Goal: Task Accomplishment & Management: Complete application form

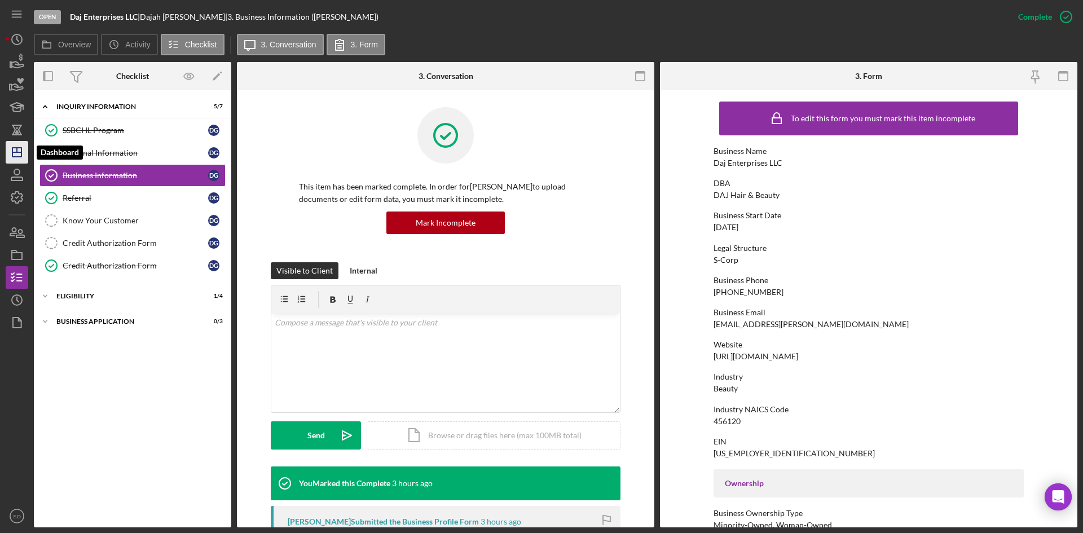
click at [15, 156] on icon "Icon/Dashboard" at bounding box center [17, 152] width 28 height 28
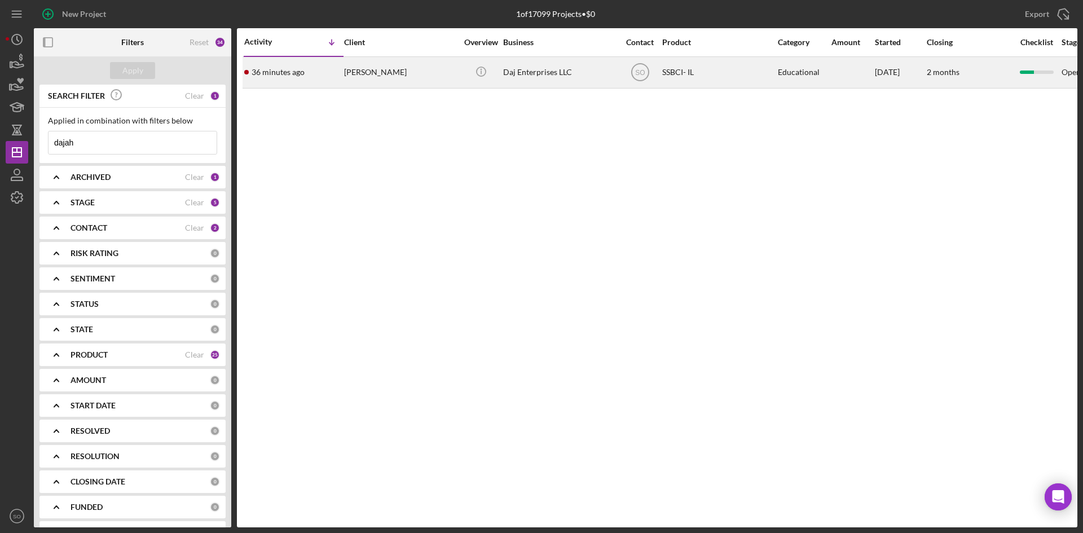
click at [274, 78] on div "36 minutes ago [PERSON_NAME]" at bounding box center [293, 73] width 99 height 30
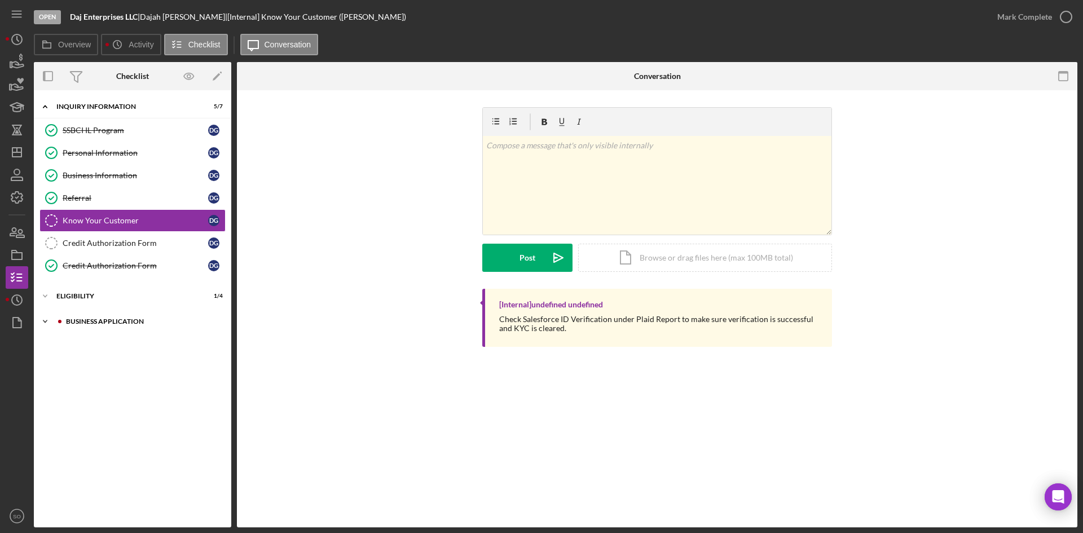
click at [130, 327] on div "Icon/Expander Business Application 0 / 3" at bounding box center [132, 321] width 197 height 23
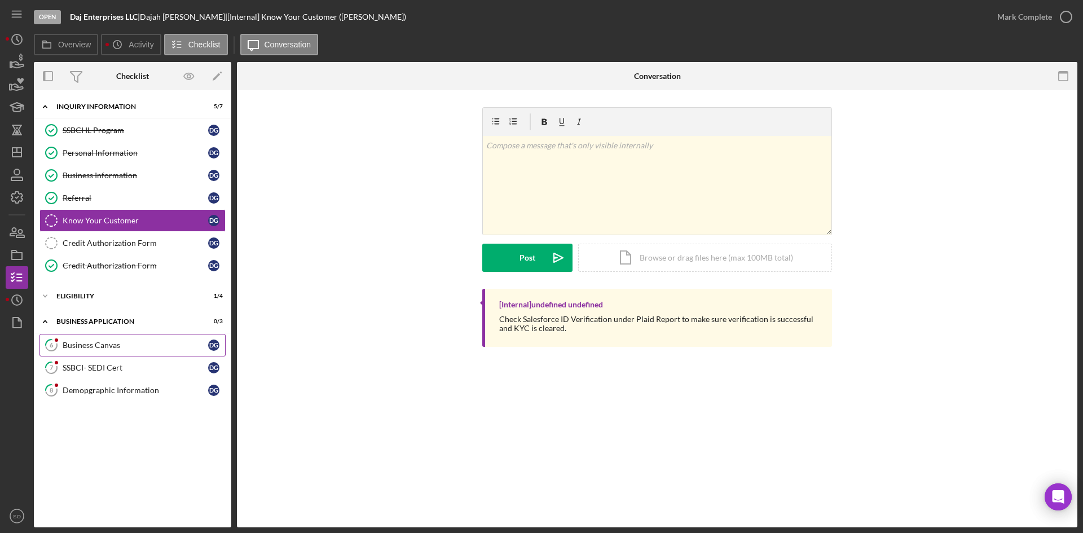
click at [130, 345] on div "Business Canvas" at bounding box center [136, 345] width 146 height 9
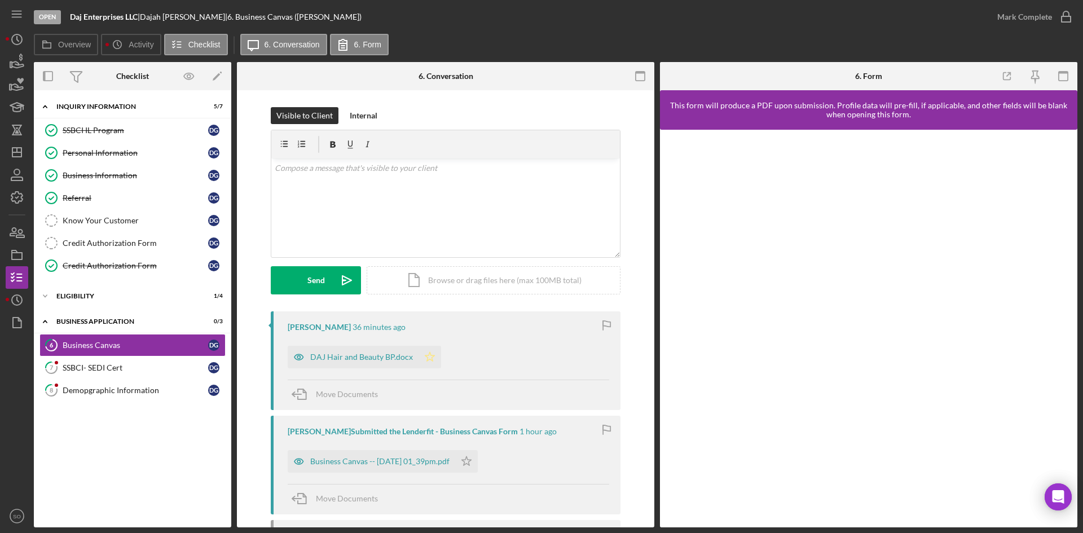
click at [425, 362] on icon "Icon/Star" at bounding box center [430, 357] width 23 height 23
drag, startPoint x: 474, startPoint y: 457, endPoint x: 581, endPoint y: 368, distance: 139.7
click at [475, 456] on icon "Icon/Star" at bounding box center [466, 461] width 23 height 23
click at [1057, 3] on div "Mark Complete" at bounding box center [1031, 17] width 91 height 34
click at [1050, 10] on div "Mark Complete" at bounding box center [1024, 17] width 55 height 23
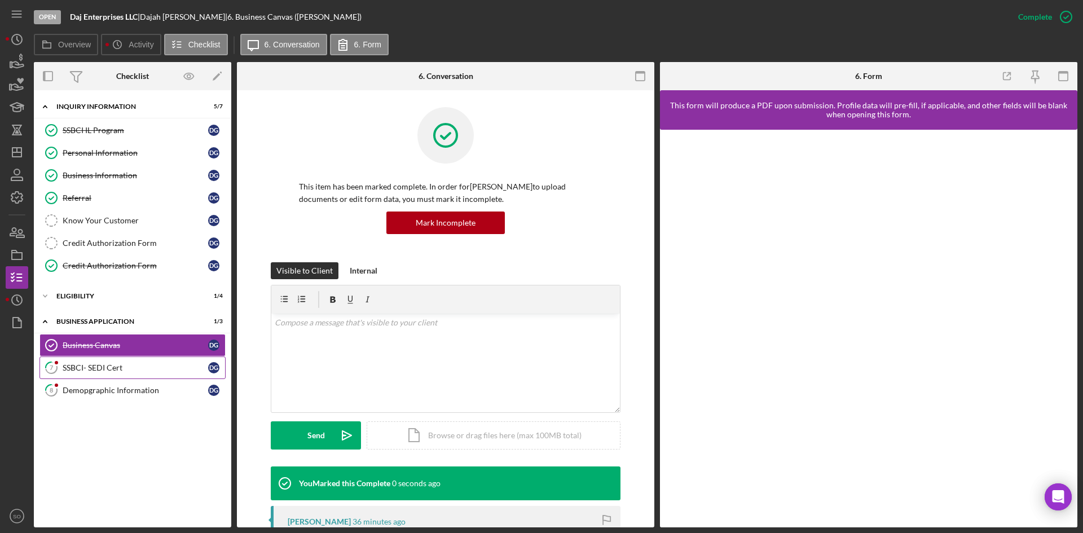
click at [121, 367] on div "SSBCI- SEDI Cert" at bounding box center [136, 367] width 146 height 9
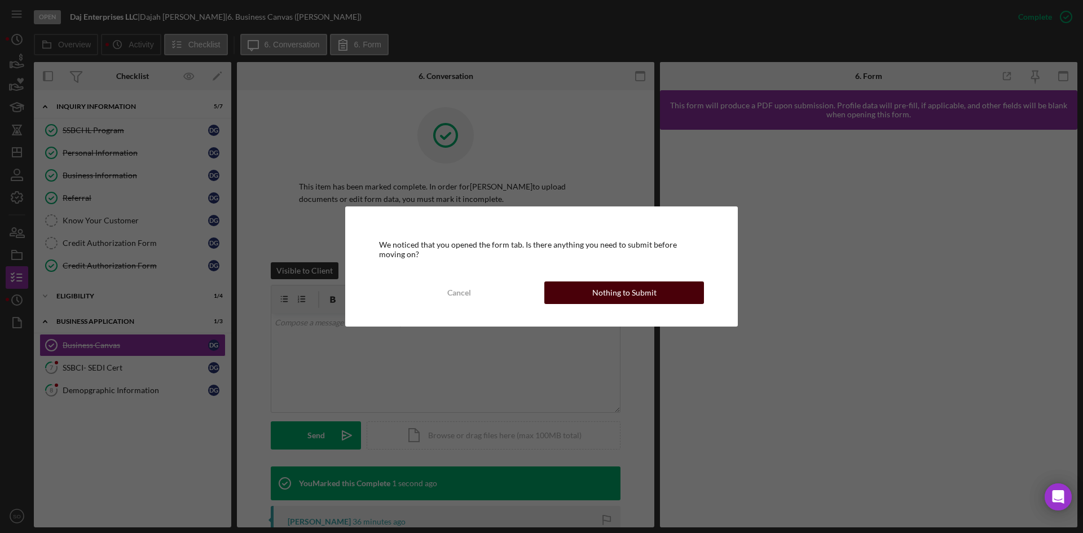
click at [578, 294] on button "Nothing to Submit" at bounding box center [624, 292] width 160 height 23
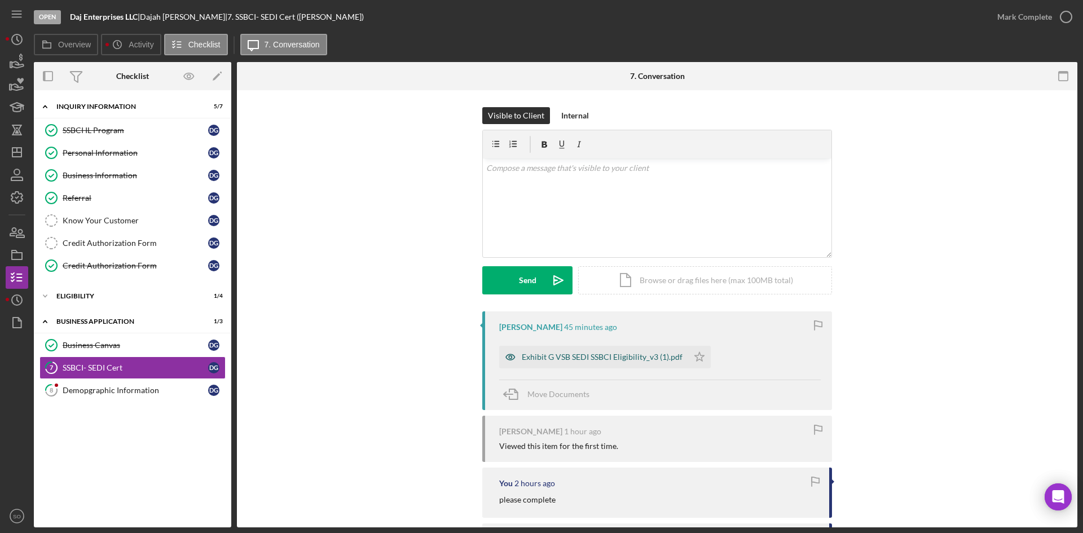
click at [561, 357] on div "Exhibit G VSB SEDI SSBCI Eligibility_v3 (1).pdf" at bounding box center [602, 357] width 161 height 9
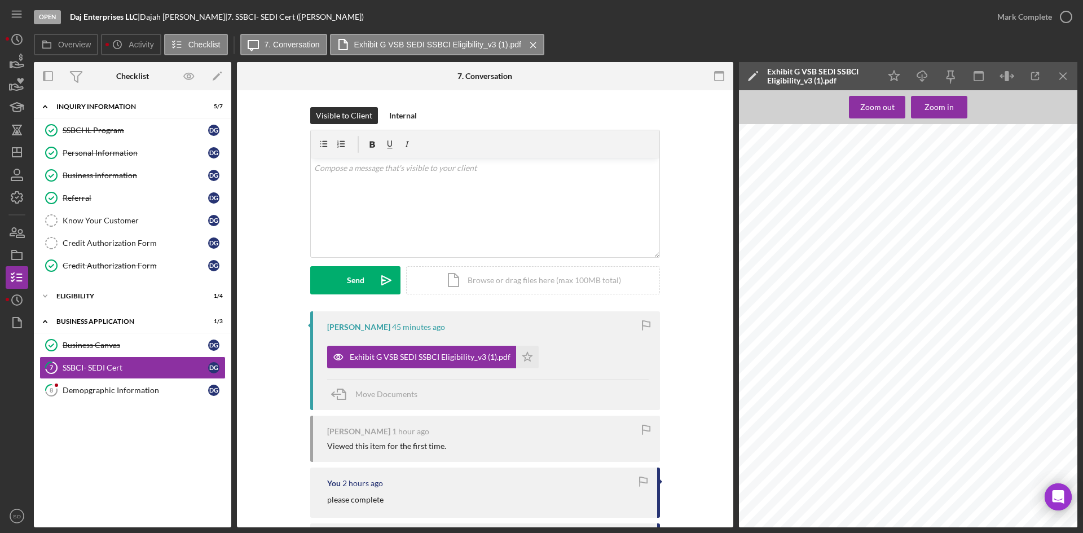
scroll to position [451, 0]
click at [1018, 20] on div "Mark Complete" at bounding box center [1024, 17] width 55 height 23
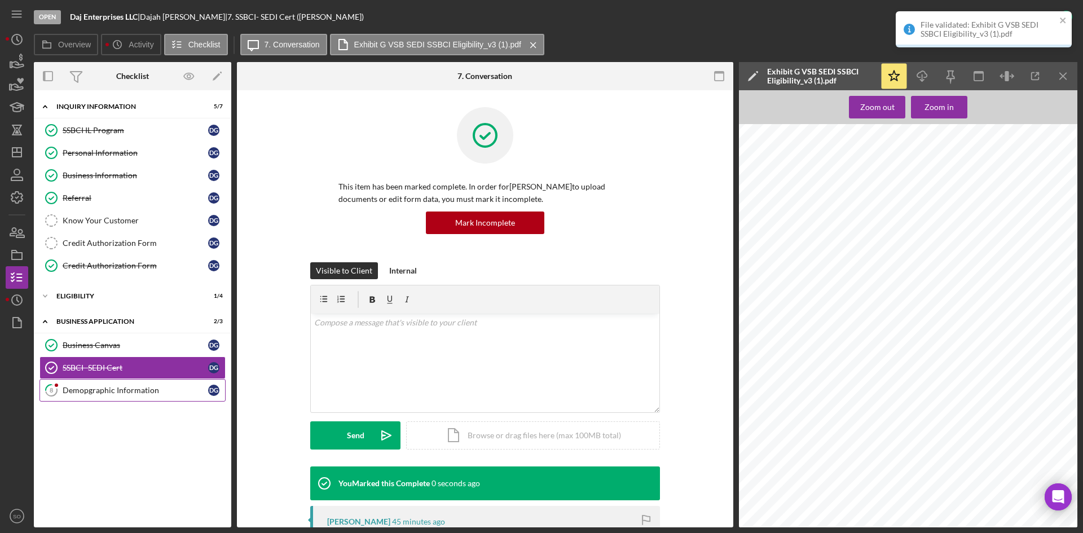
click at [98, 397] on link "8 Demopgraphic Information D G" at bounding box center [132, 390] width 186 height 23
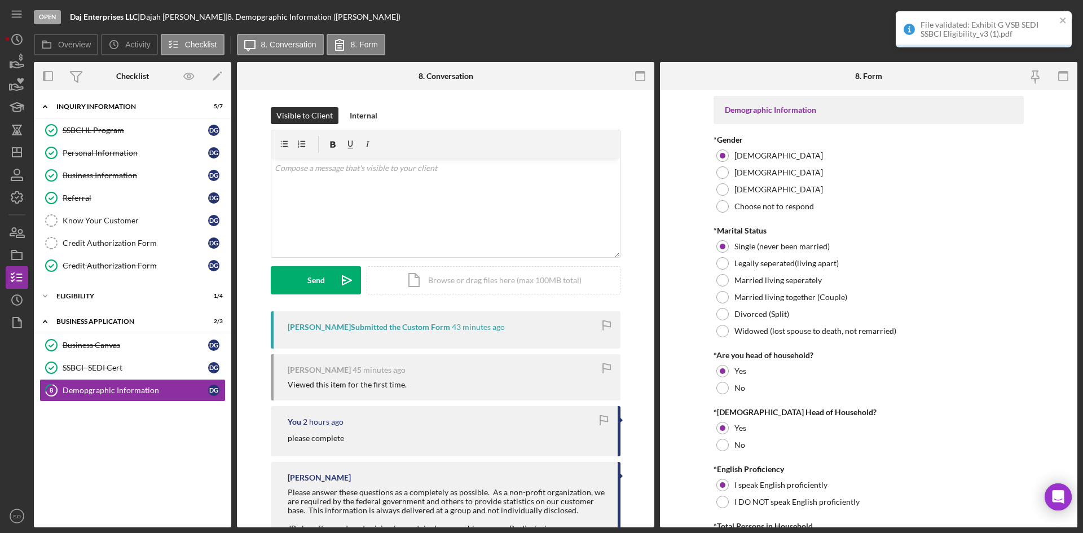
scroll to position [70, 0]
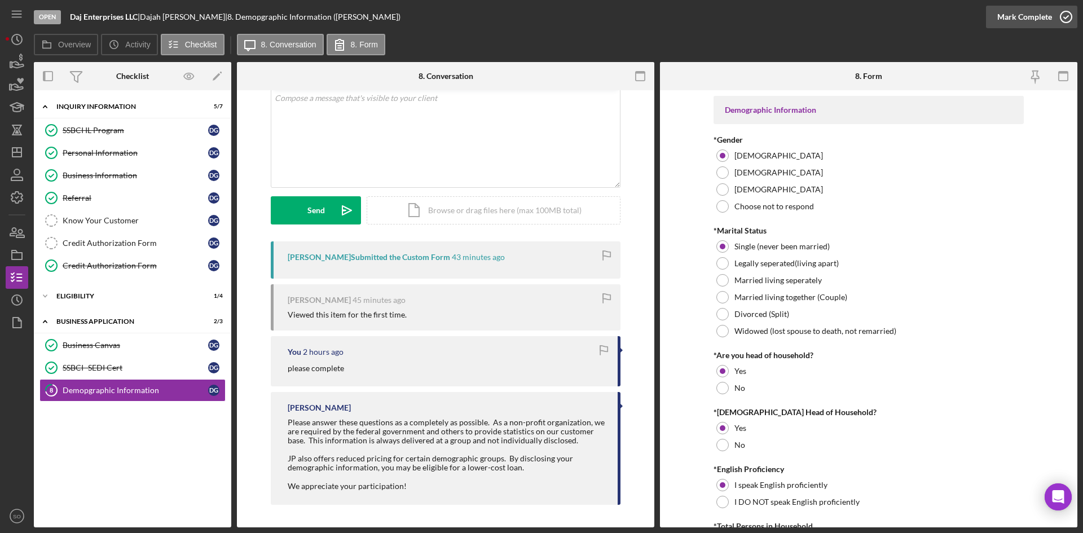
click at [1028, 14] on div "Mark Complete" at bounding box center [1024, 17] width 55 height 23
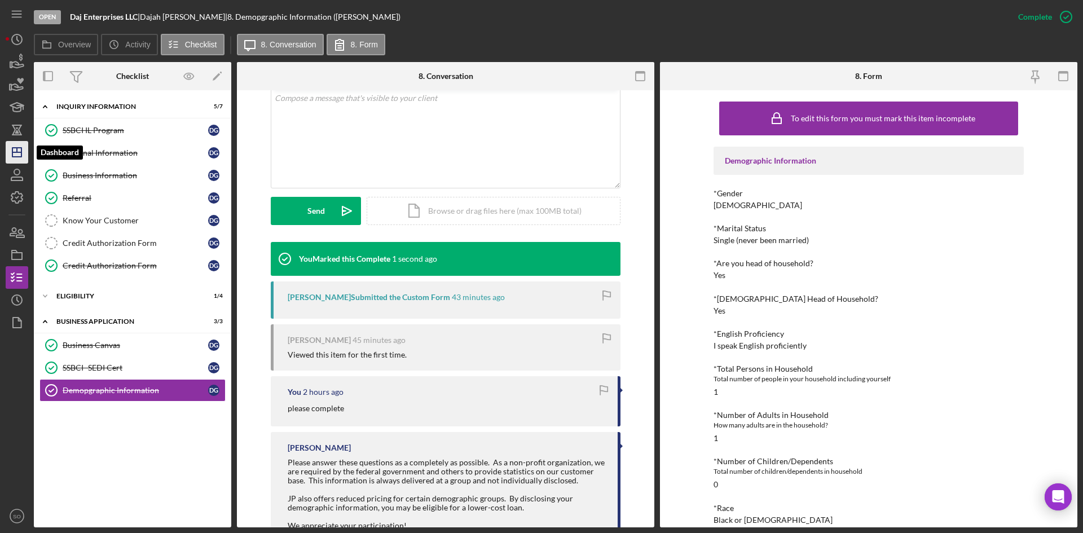
click at [19, 155] on icon "Icon/Dashboard" at bounding box center [17, 152] width 28 height 28
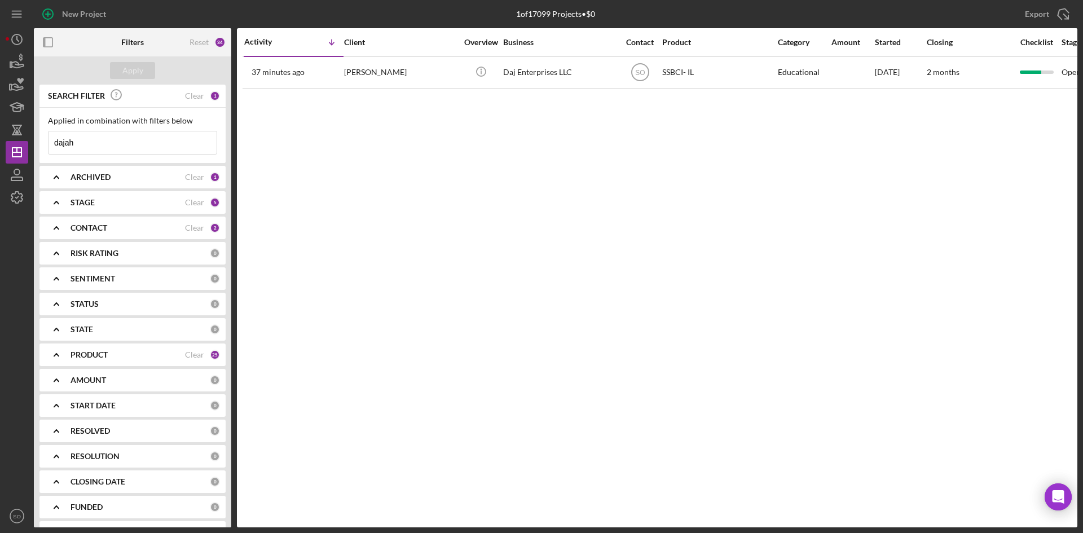
drag, startPoint x: 87, startPoint y: 151, endPoint x: 38, endPoint y: 144, distance: 48.9
click at [39, 144] on div "SEARCH FILTER Clear 1 Applied in combination with filters below dajah Icon/Menu…" at bounding box center [132, 306] width 197 height 443
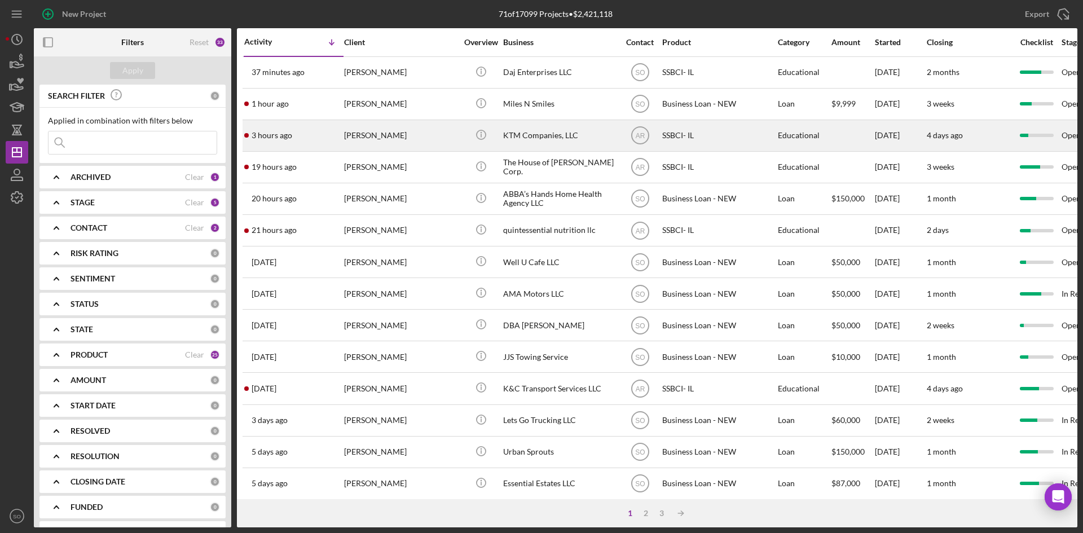
click at [353, 130] on div "[PERSON_NAME]" at bounding box center [400, 136] width 113 height 30
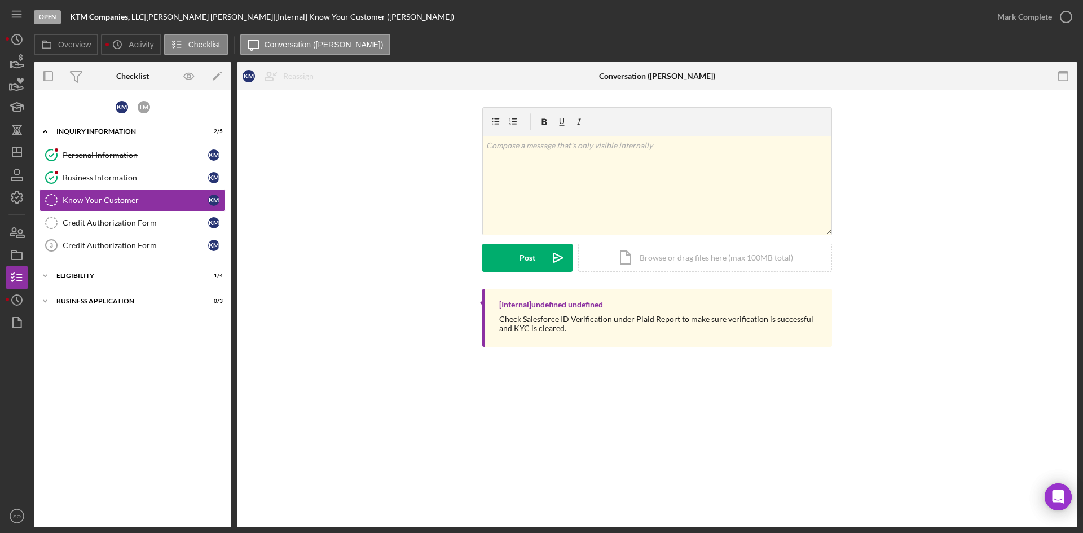
click at [30, 157] on nav "Icon/Menu Icon/Dashboard Dashboard Navigation Divider Mobile Checklist Navigati…" at bounding box center [20, 263] width 28 height 527
click at [19, 151] on icon "Icon/Dashboard" at bounding box center [17, 152] width 28 height 28
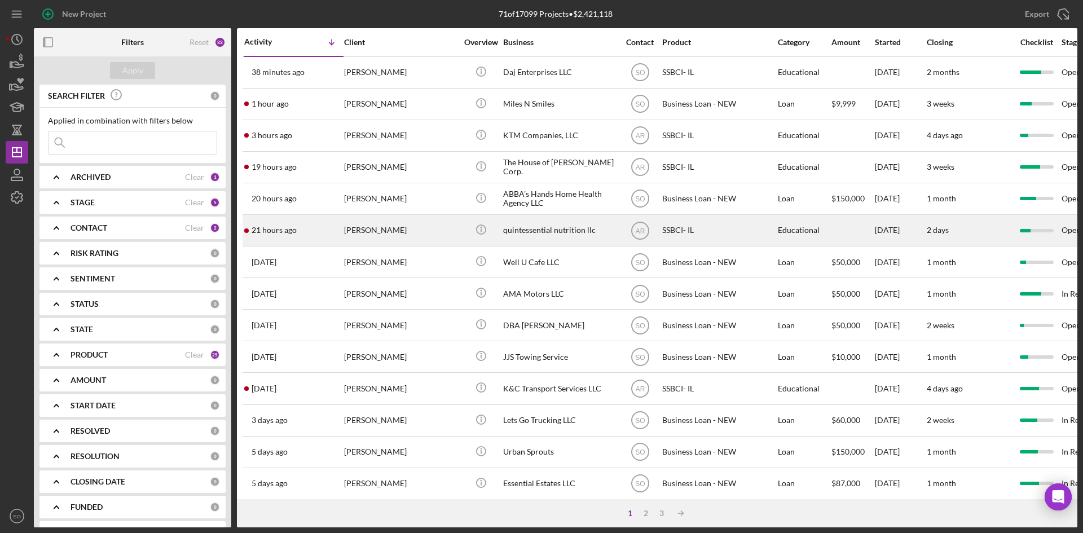
click at [301, 232] on div "21 hours ago [PERSON_NAME]" at bounding box center [293, 230] width 99 height 30
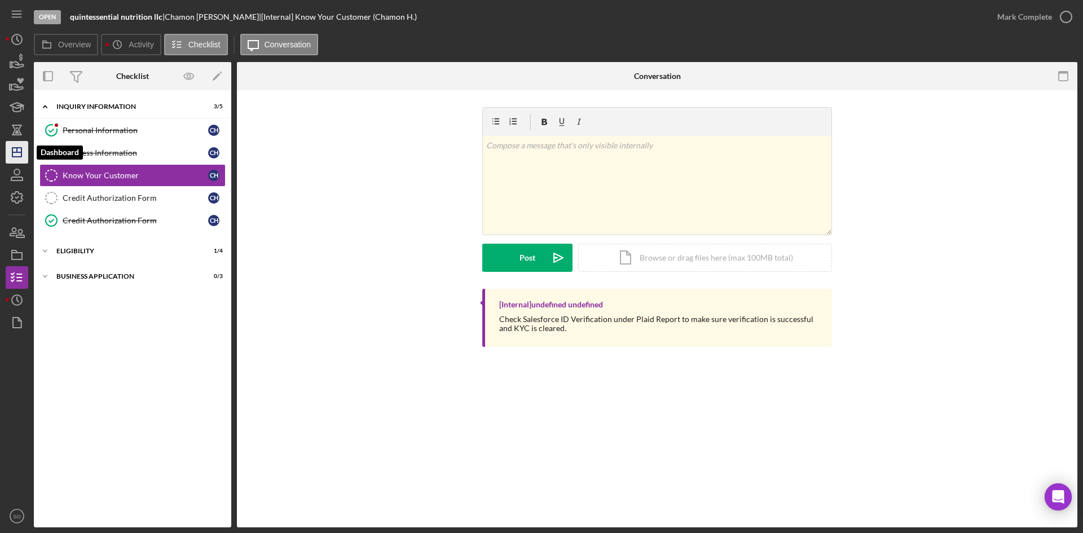
click at [23, 156] on icon "Icon/Dashboard" at bounding box center [17, 152] width 28 height 28
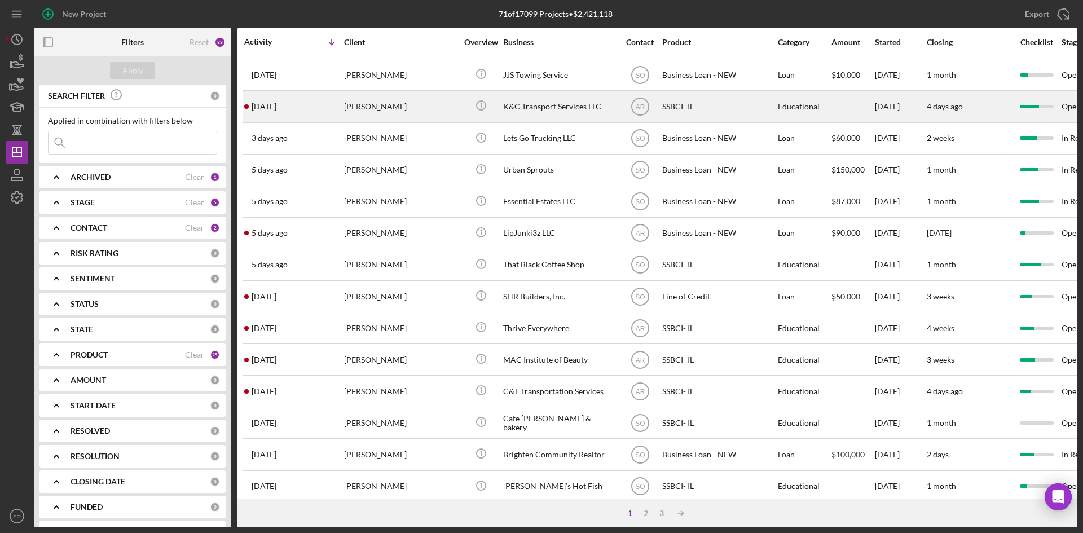
scroll to position [363, 0]
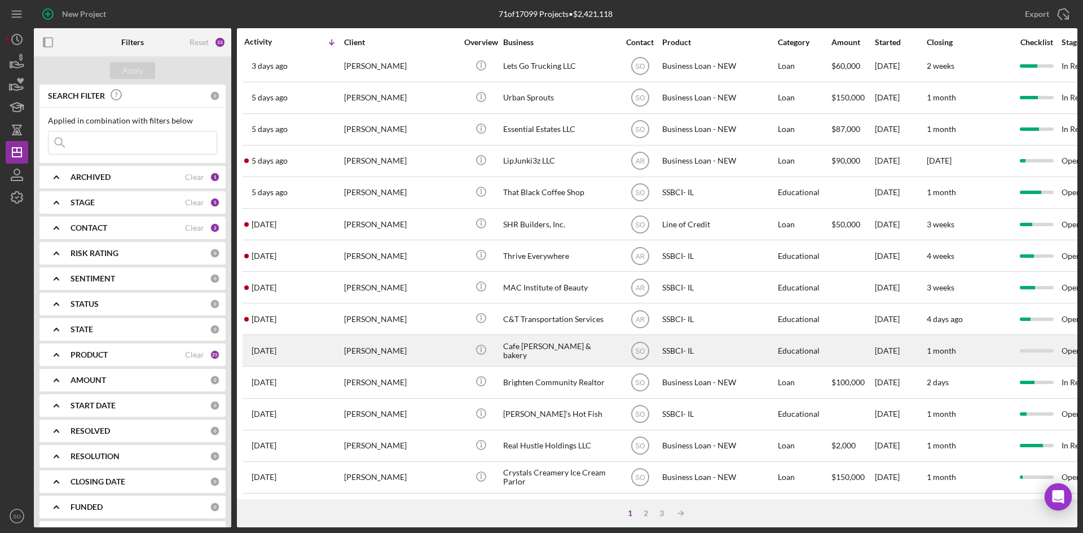
click at [353, 350] on div "[PERSON_NAME]" at bounding box center [400, 351] width 113 height 30
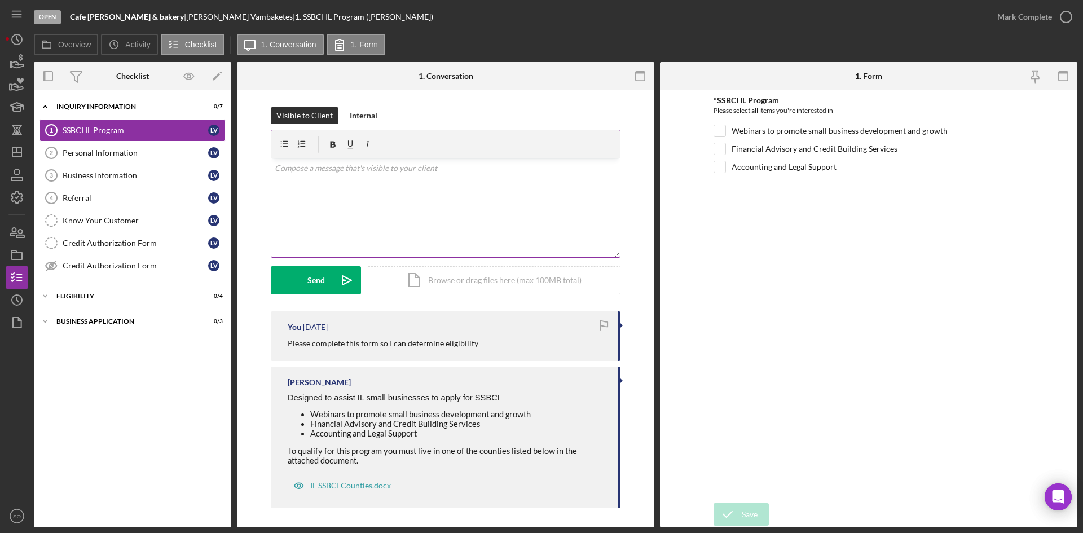
click at [343, 193] on div "v Color teal Color pink Remove color Add row above Add row below Add column bef…" at bounding box center [445, 207] width 349 height 99
click at [301, 292] on button "Send Icon/icon-invite-send" at bounding box center [316, 280] width 90 height 28
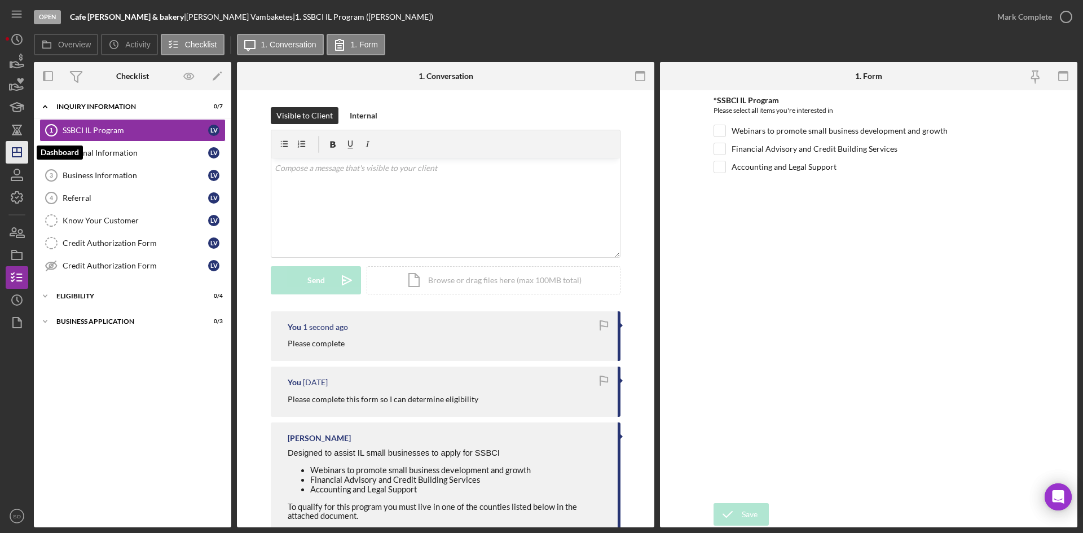
click at [19, 154] on icon "Icon/Dashboard" at bounding box center [17, 152] width 28 height 28
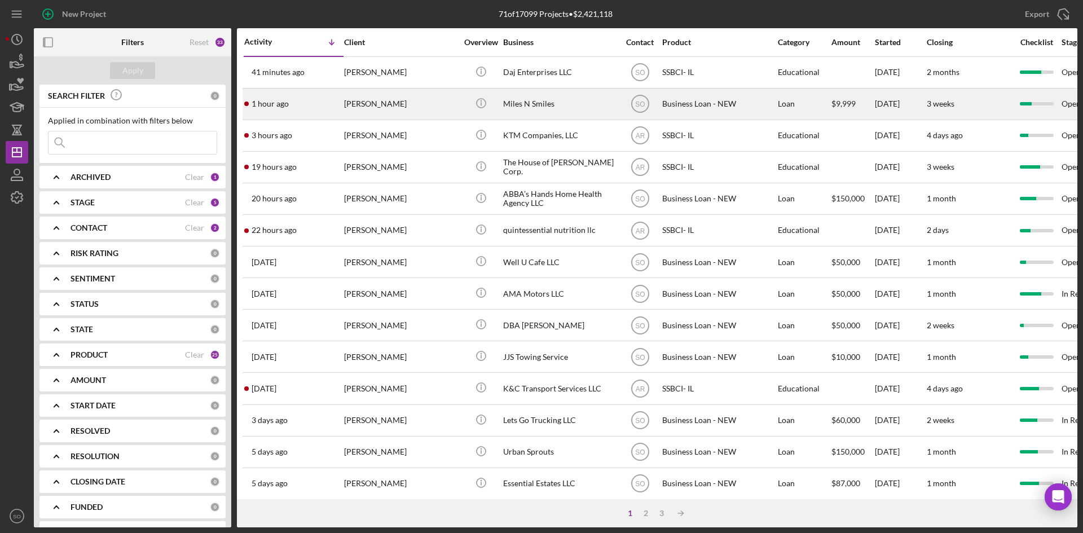
click at [346, 94] on div "[PERSON_NAME]" at bounding box center [400, 104] width 113 height 30
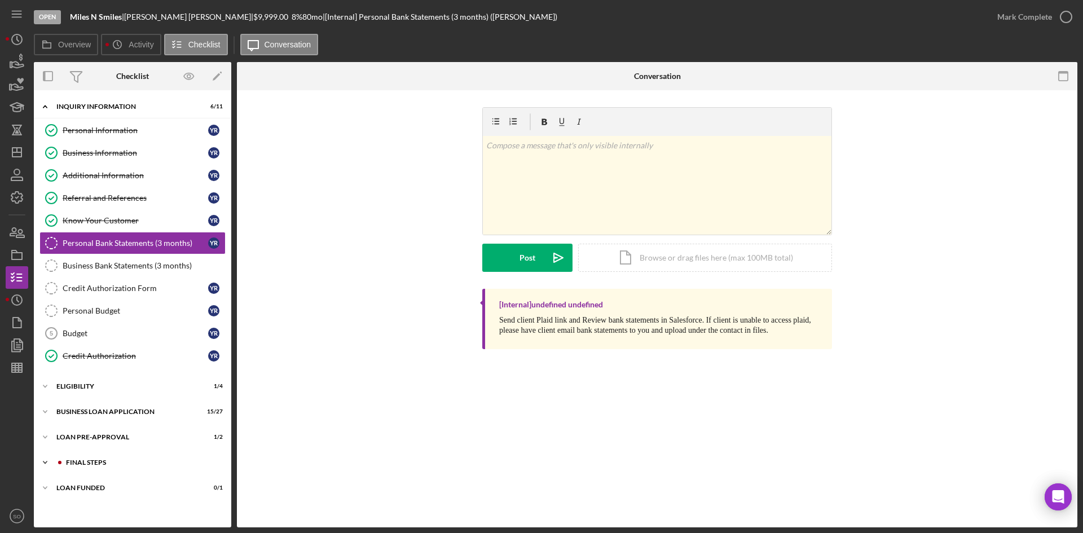
click at [118, 465] on div "FINAL STEPS" at bounding box center [141, 462] width 151 height 7
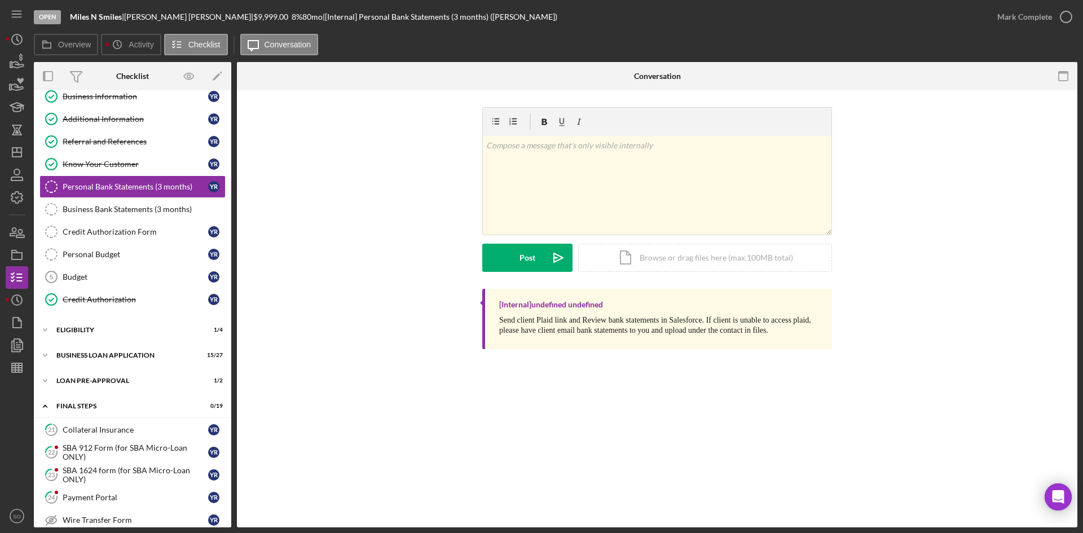
scroll to position [226, 0]
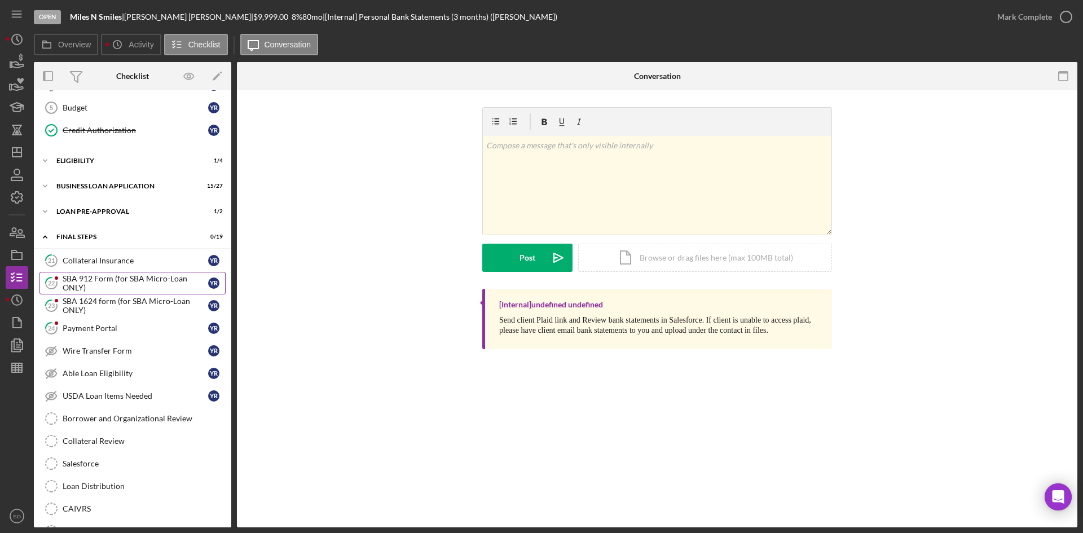
click at [105, 273] on link "22 SBA 912 Form (for SBA Micro-Loan ONLY) Y R" at bounding box center [132, 283] width 186 height 23
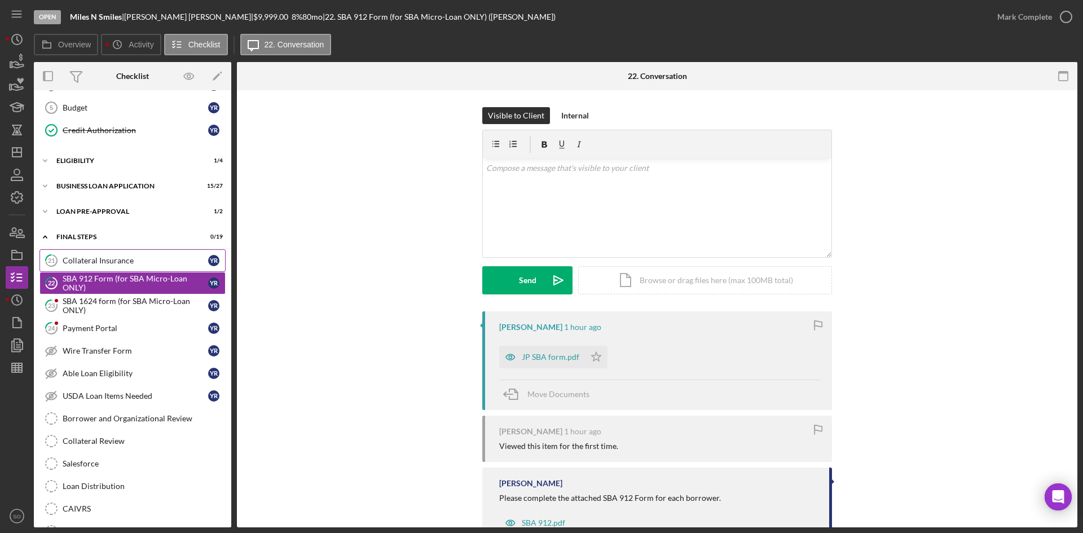
click at [113, 260] on div "Collateral Insurance" at bounding box center [136, 260] width 146 height 9
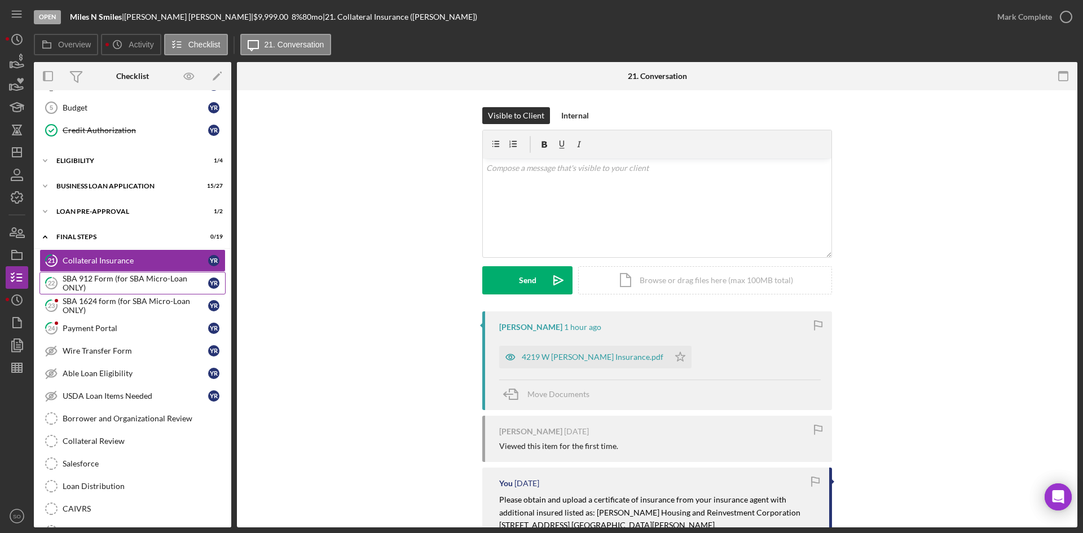
click at [130, 290] on div "SBA 912 Form (for SBA Micro-Loan ONLY)" at bounding box center [136, 283] width 146 height 18
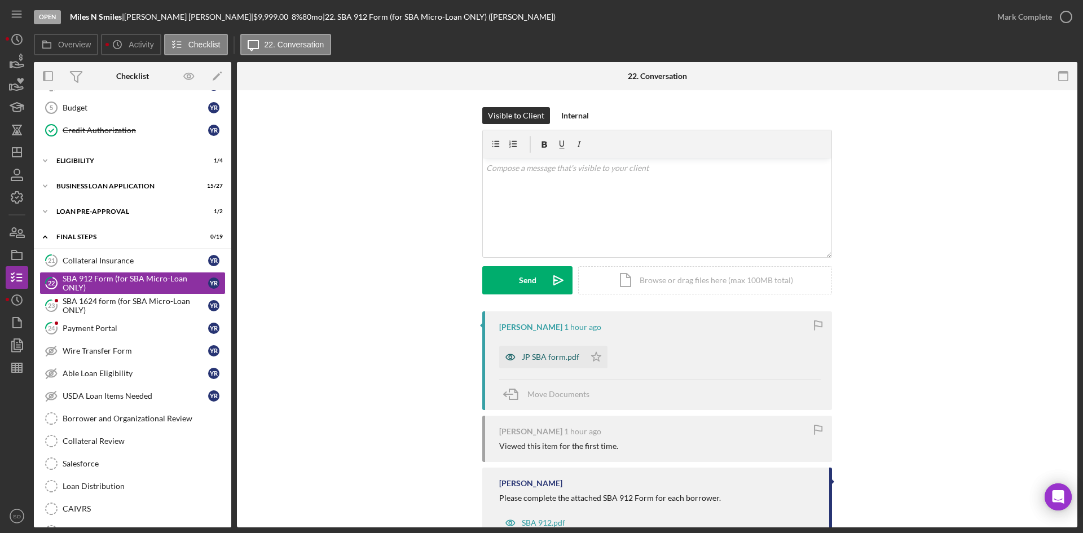
click at [547, 360] on div "JP SBA form.pdf" at bounding box center [551, 357] width 58 height 9
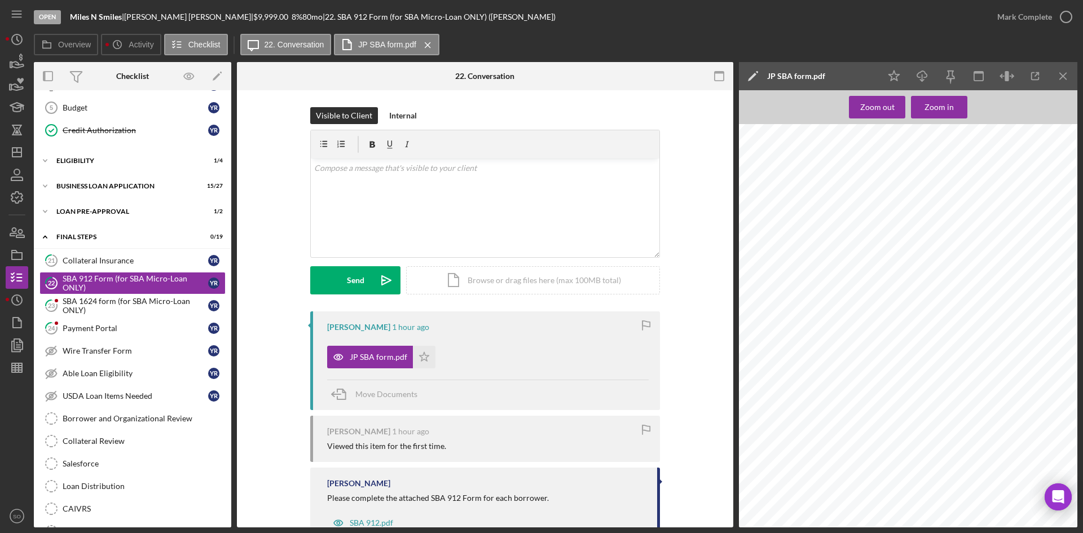
scroll to position [104, 0]
click at [1027, 73] on icon "button" at bounding box center [1035, 76] width 25 height 25
drag, startPoint x: 86, startPoint y: 299, endPoint x: 101, endPoint y: 302, distance: 15.5
click at [86, 299] on div "SBA 1624 form (for SBA Micro-Loan ONLY)" at bounding box center [136, 306] width 146 height 18
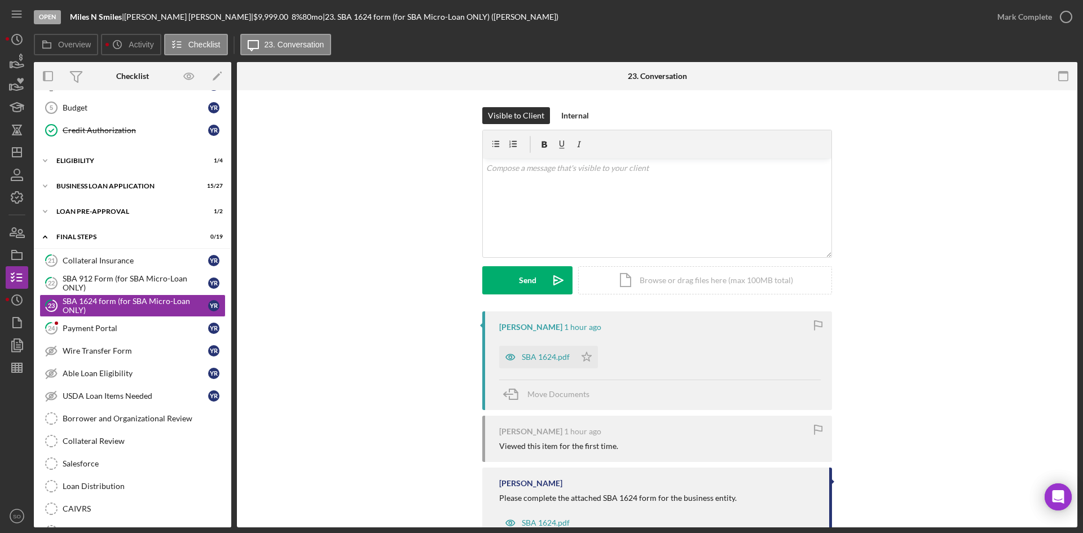
scroll to position [41, 0]
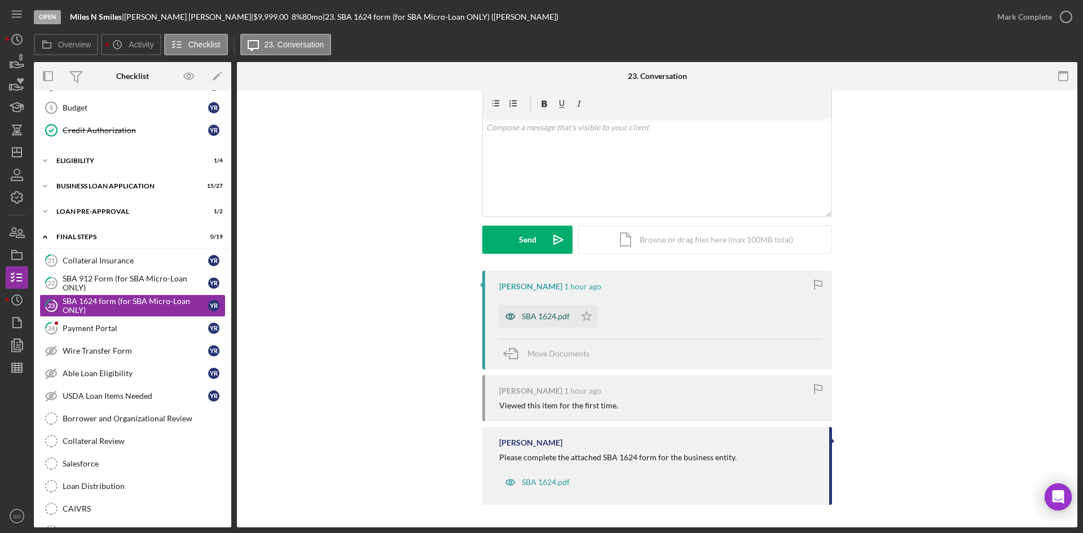
click at [522, 306] on div "SBA 1624.pdf" at bounding box center [537, 316] width 76 height 23
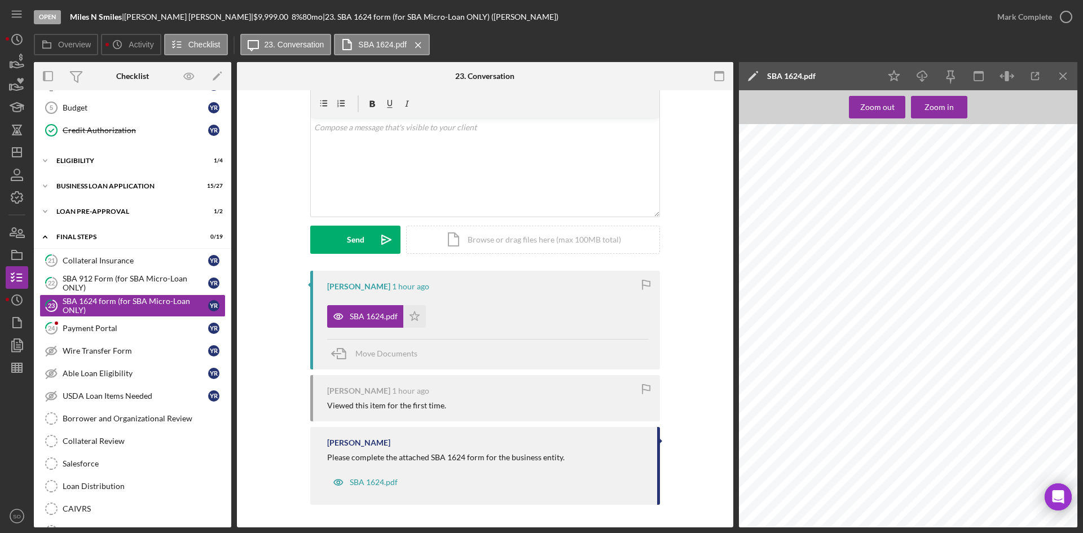
scroll to position [0, 0]
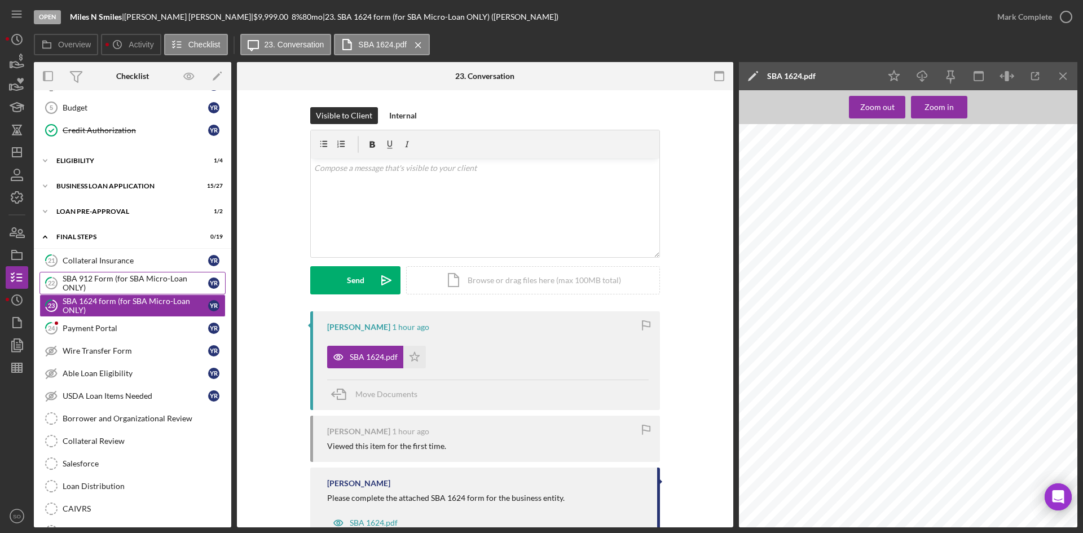
click at [135, 282] on div "SBA 912 Form (for SBA Micro-Loan ONLY)" at bounding box center [136, 283] width 146 height 18
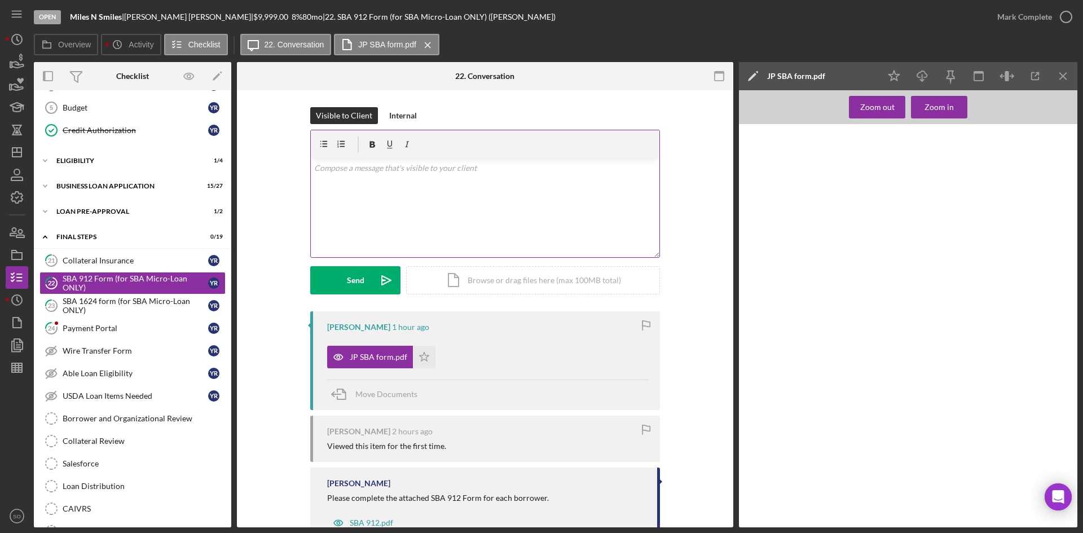
click at [349, 223] on div "v Color teal Color pink Remove color Add row above Add row below Add column bef…" at bounding box center [485, 207] width 349 height 99
click at [436, 213] on div "v Color teal Color pink Remove color Add row above Add row below Add column bef…" at bounding box center [485, 207] width 349 height 99
drag, startPoint x: 451, startPoint y: 170, endPoint x: 491, endPoint y: 165, distance: 40.4
click at [506, 158] on div at bounding box center [485, 144] width 349 height 28
drag, startPoint x: 465, startPoint y: 167, endPoint x: 426, endPoint y: 171, distance: 38.6
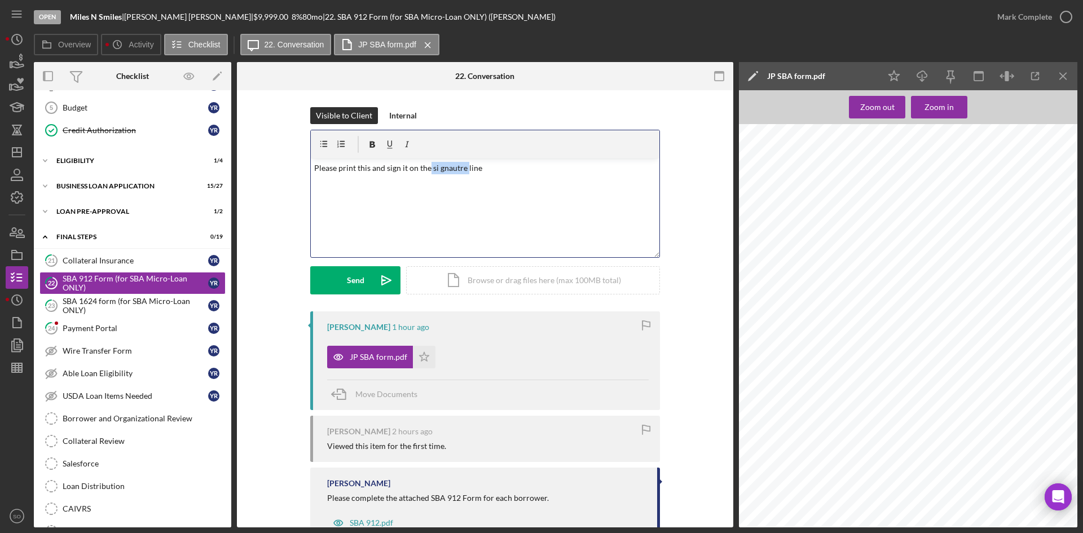
click at [426, 171] on p "Please print this and sign it on the si gnautre line" at bounding box center [485, 168] width 342 height 12
click at [497, 168] on p "Please print this and sign it on the signature line" at bounding box center [485, 168] width 342 height 12
drag, startPoint x: 494, startPoint y: 170, endPoint x: 277, endPoint y: 166, distance: 217.2
click at [277, 166] on div "Visible to Client Internal v Color teal Color pink Remove color Add row above A…" at bounding box center [485, 209] width 463 height 204
copy p "Please print this and sign it on the signature line"
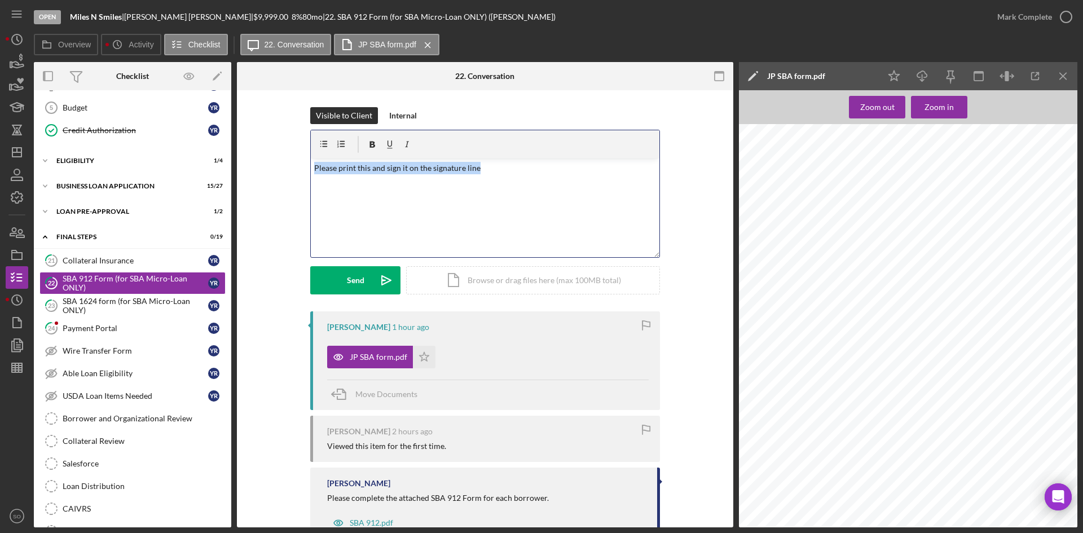
click at [387, 215] on div "v Color teal Color pink Remove color Add row above Add row below Add column bef…" at bounding box center [485, 207] width 349 height 99
drag, startPoint x: 375, startPoint y: 281, endPoint x: 353, endPoint y: 287, distance: 23.1
click at [373, 282] on icon "Icon/icon-invite-send" at bounding box center [386, 280] width 28 height 28
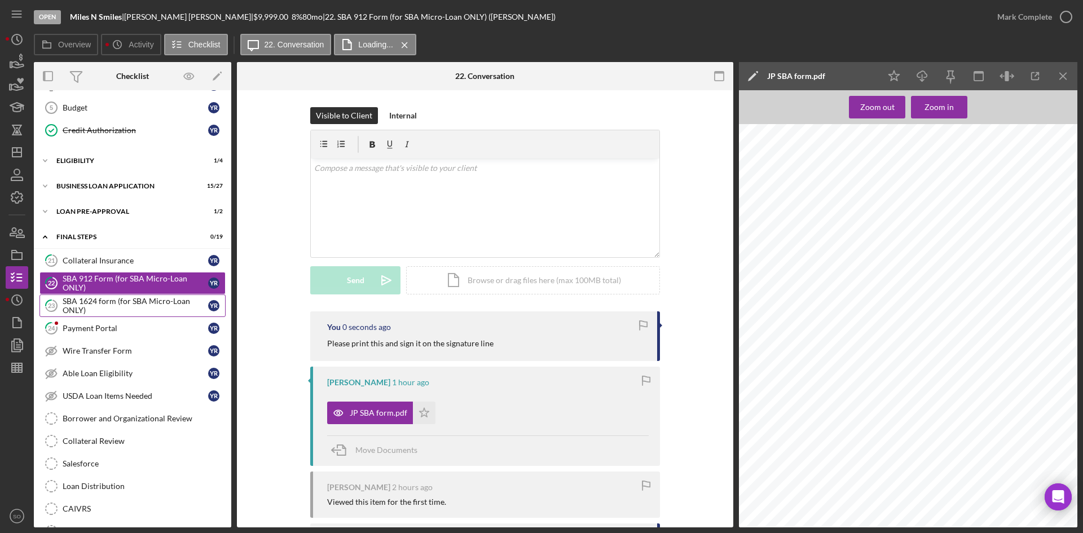
click at [102, 308] on div "SBA 1624 form (for SBA Micro-Loan ONLY)" at bounding box center [136, 306] width 146 height 18
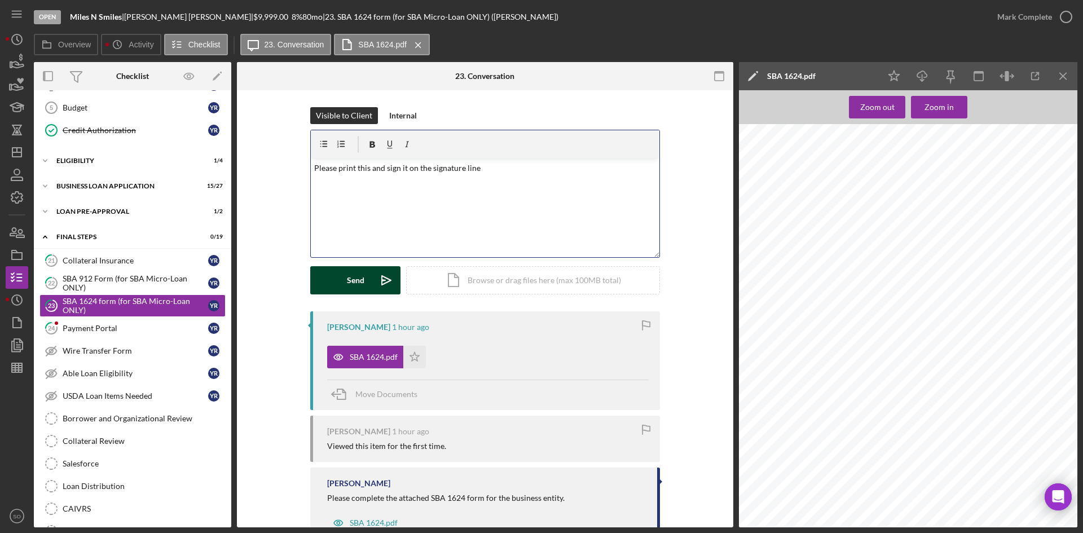
click at [364, 277] on button "Send Icon/icon-invite-send" at bounding box center [355, 280] width 90 height 28
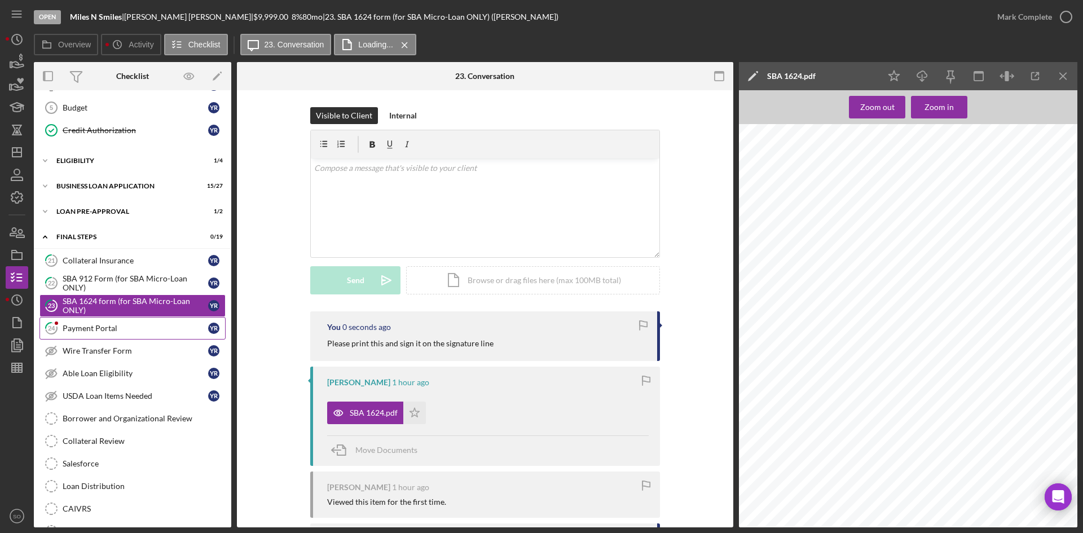
click at [100, 329] on div "Payment Portal" at bounding box center [136, 328] width 146 height 9
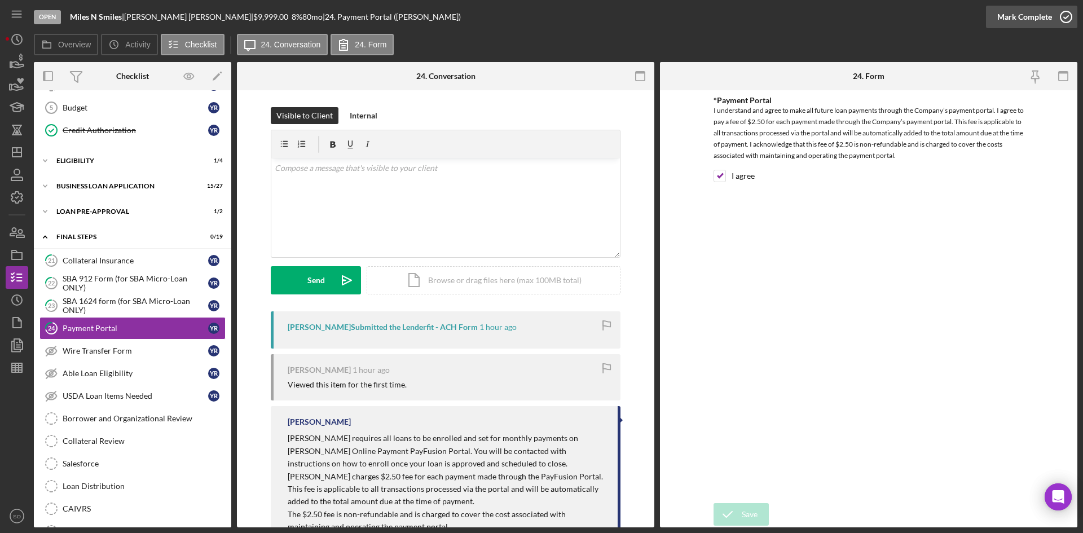
click at [1019, 18] on div "Mark Complete" at bounding box center [1024, 17] width 55 height 23
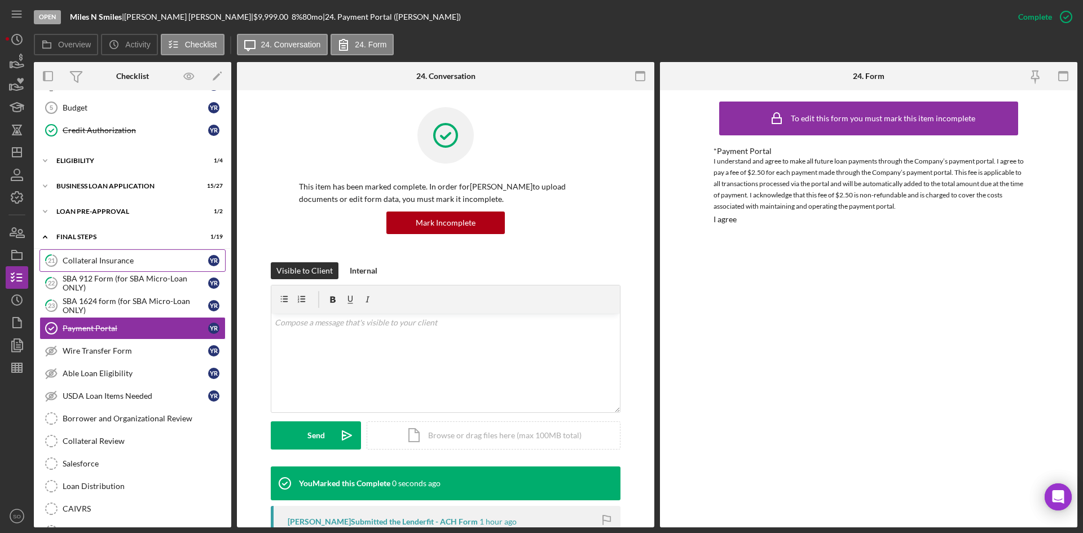
click at [86, 262] on div "Collateral Insurance" at bounding box center [136, 260] width 146 height 9
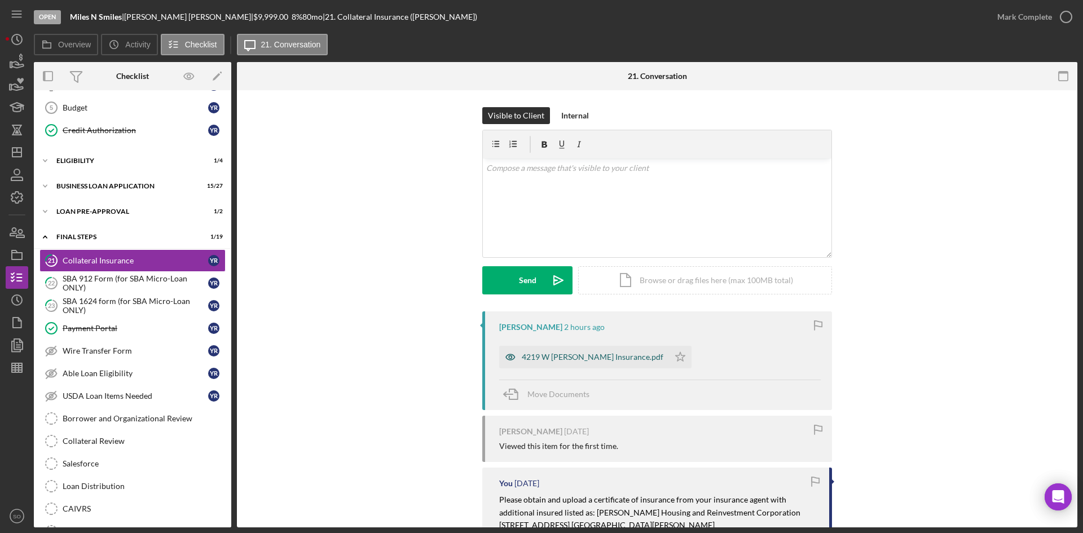
click at [582, 359] on div "4219 W [PERSON_NAME] Insurance.pdf" at bounding box center [593, 357] width 142 height 9
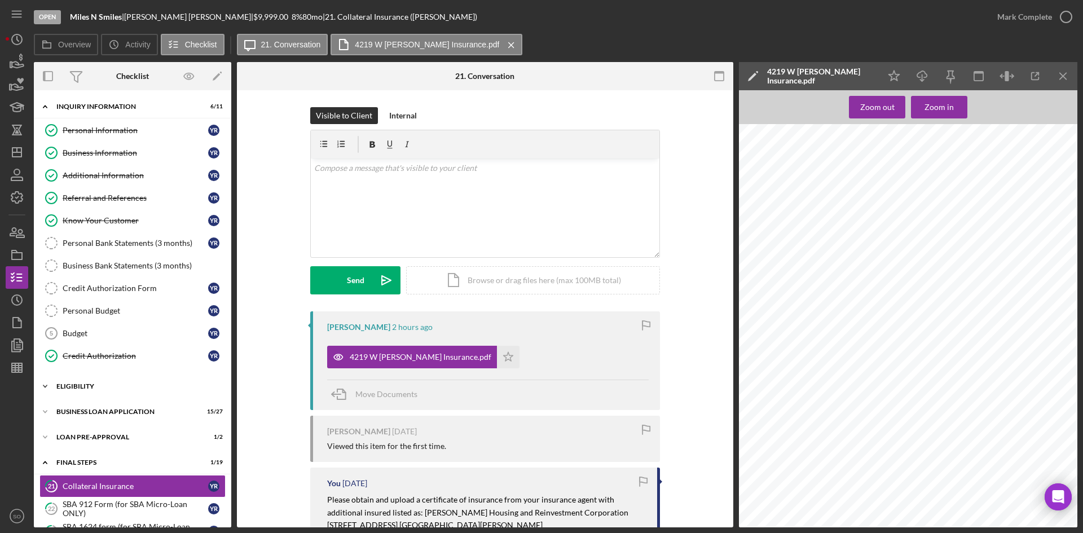
click at [77, 391] on div "Icon/Expander ELIGIBILITY 1 / 4" at bounding box center [132, 386] width 197 height 23
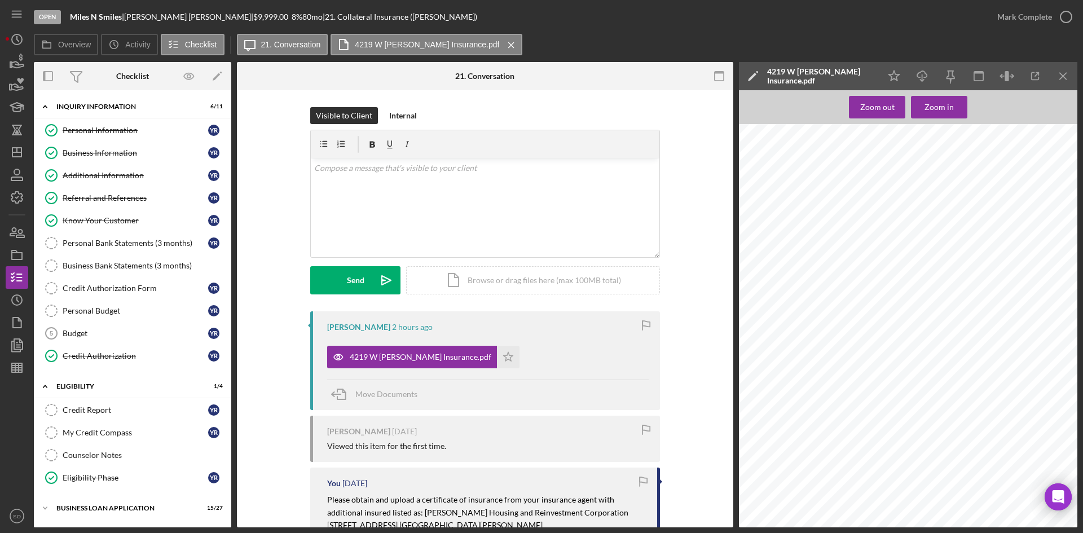
scroll to position [113, 0]
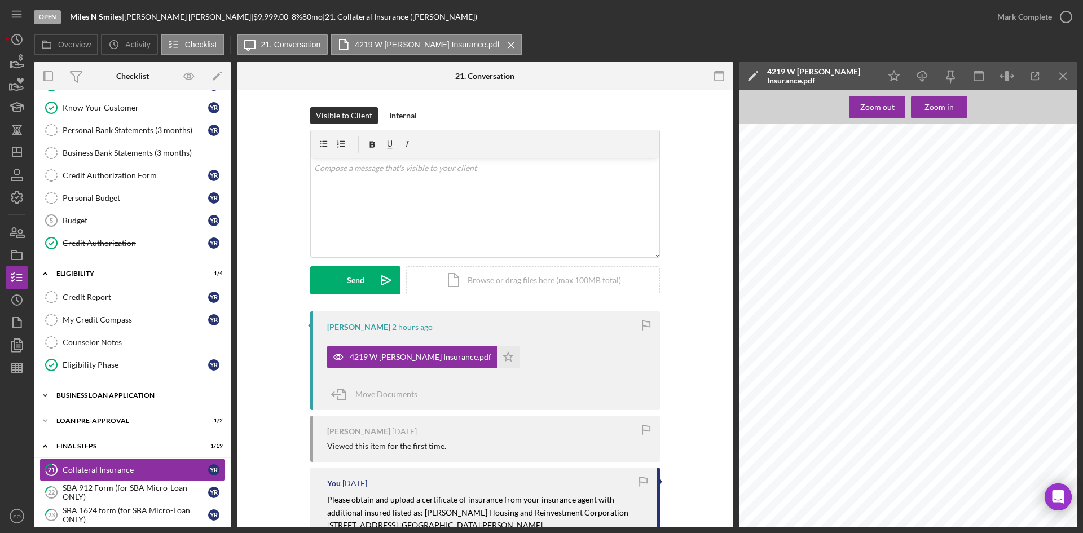
click at [107, 397] on div "BUSINESS LOAN APPLICATION" at bounding box center [136, 395] width 161 height 7
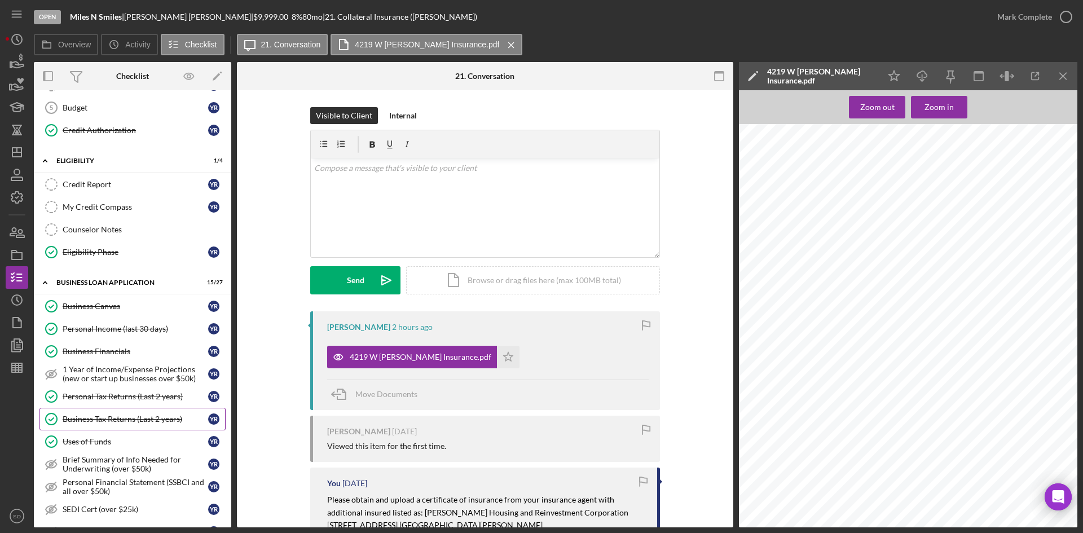
scroll to position [282, 0]
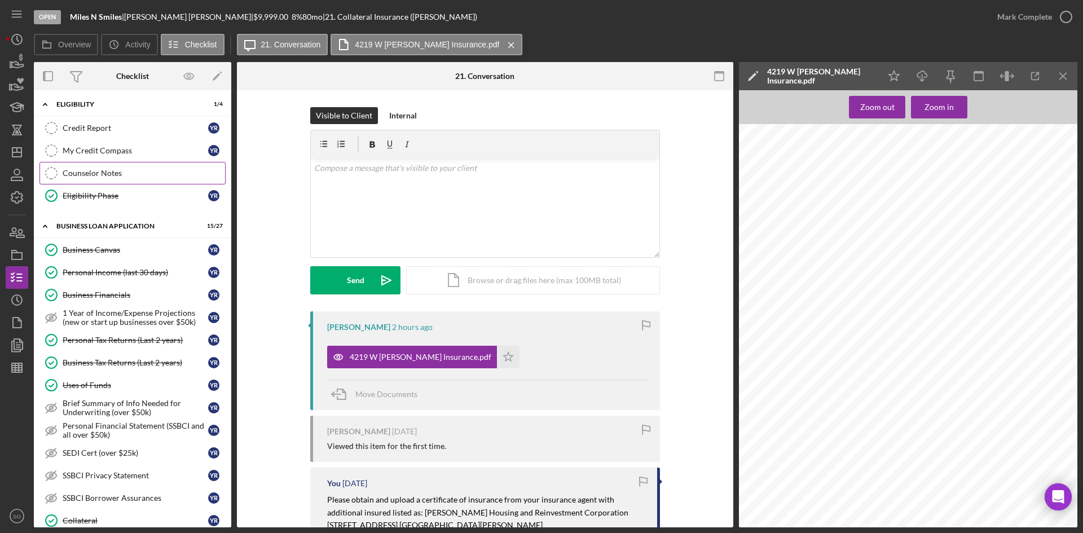
click at [96, 179] on link "Counselor Notes Counselor Notes" at bounding box center [132, 173] width 186 height 23
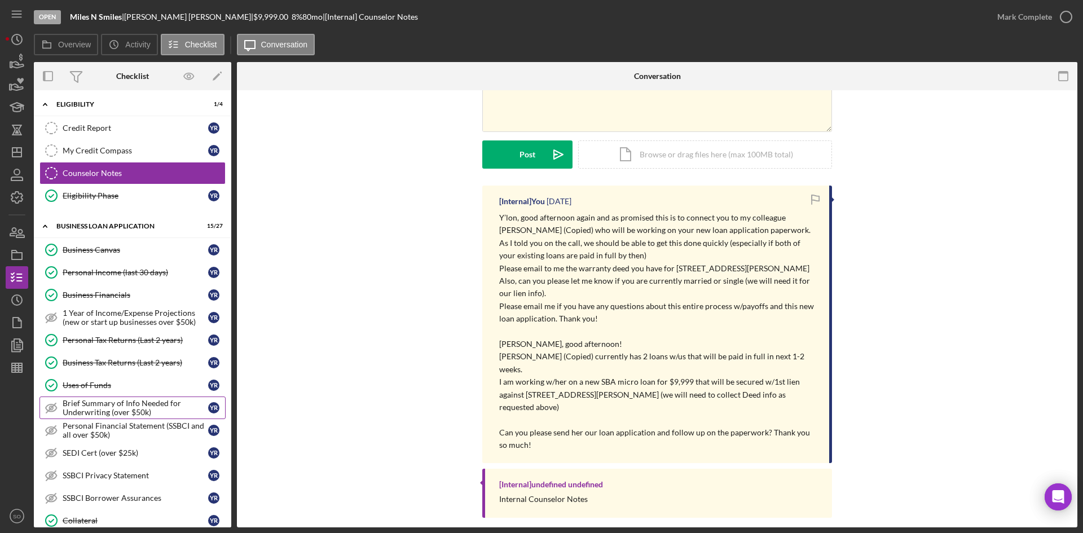
scroll to position [508, 0]
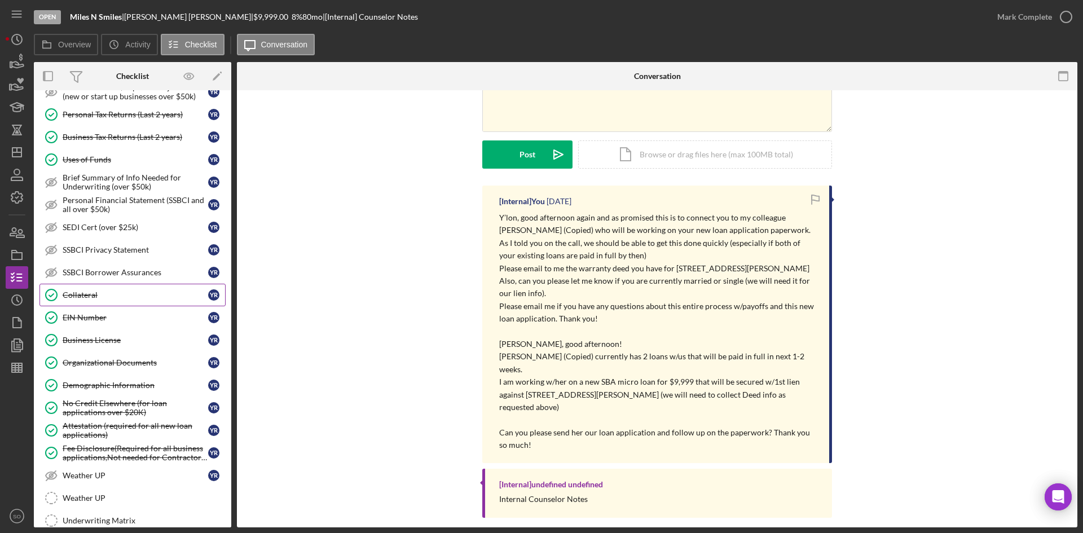
drag, startPoint x: 93, startPoint y: 298, endPoint x: 100, endPoint y: 297, distance: 7.4
click at [93, 298] on div "Collateral" at bounding box center [136, 294] width 146 height 9
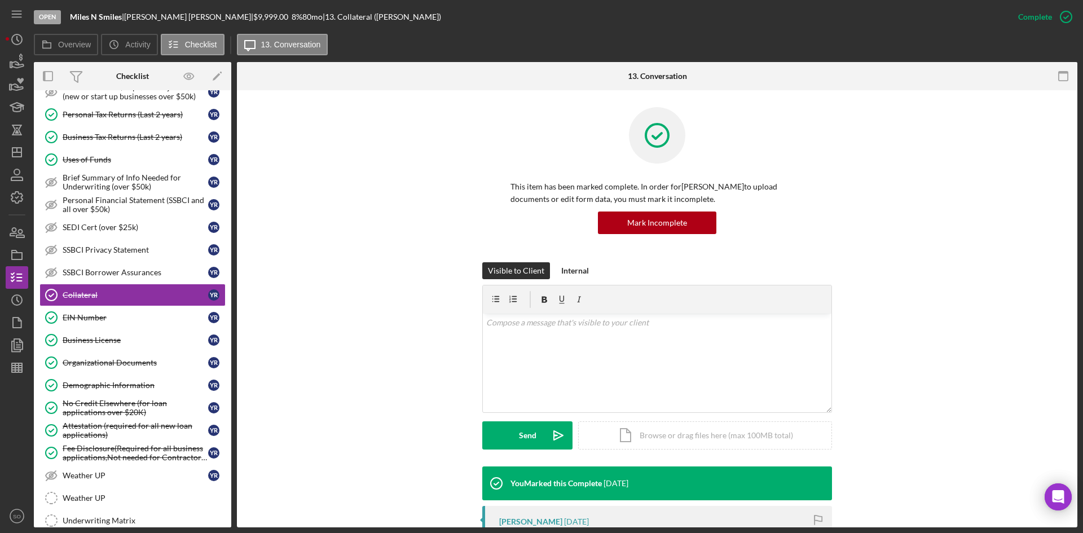
scroll to position [169, 0]
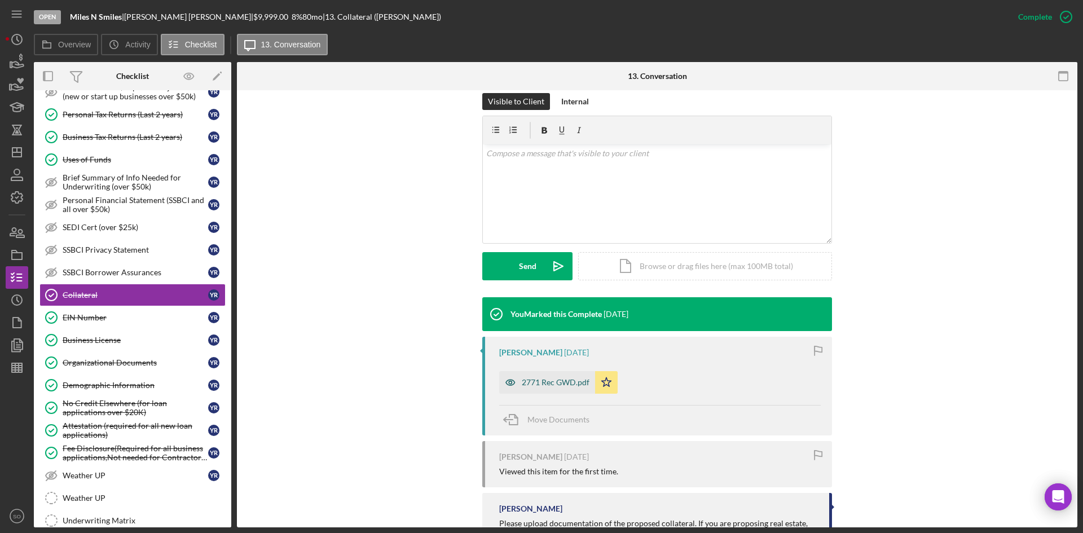
click at [545, 384] on div "2771 Rec GWD.pdf" at bounding box center [556, 382] width 68 height 9
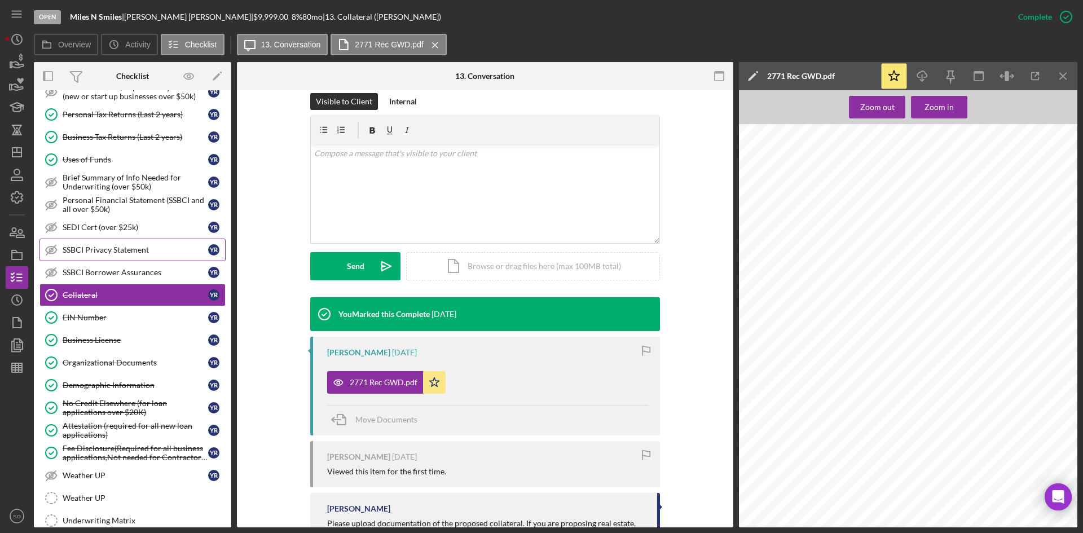
scroll to position [338, 0]
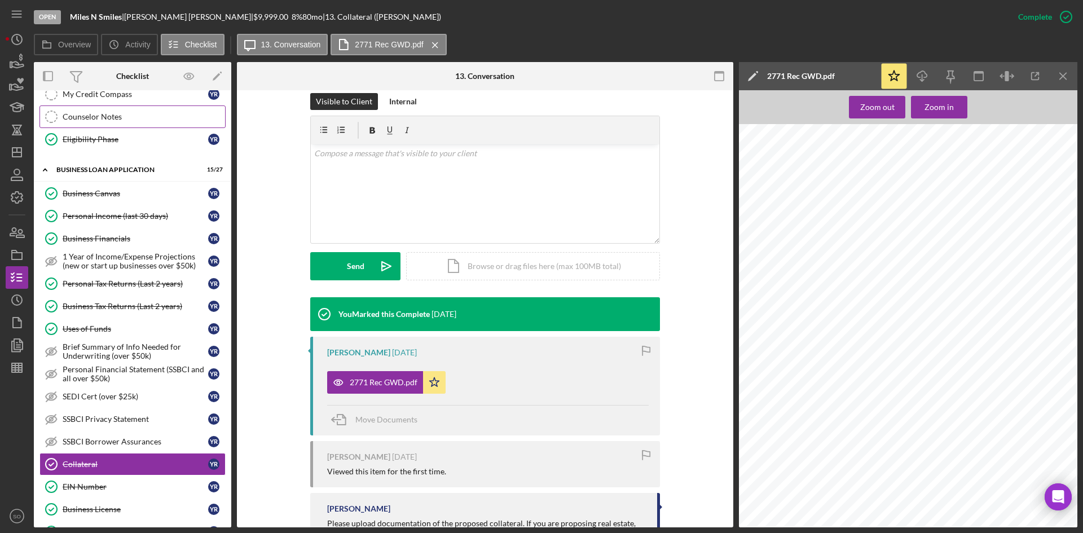
click at [90, 117] on div "Counselor Notes" at bounding box center [144, 116] width 162 height 9
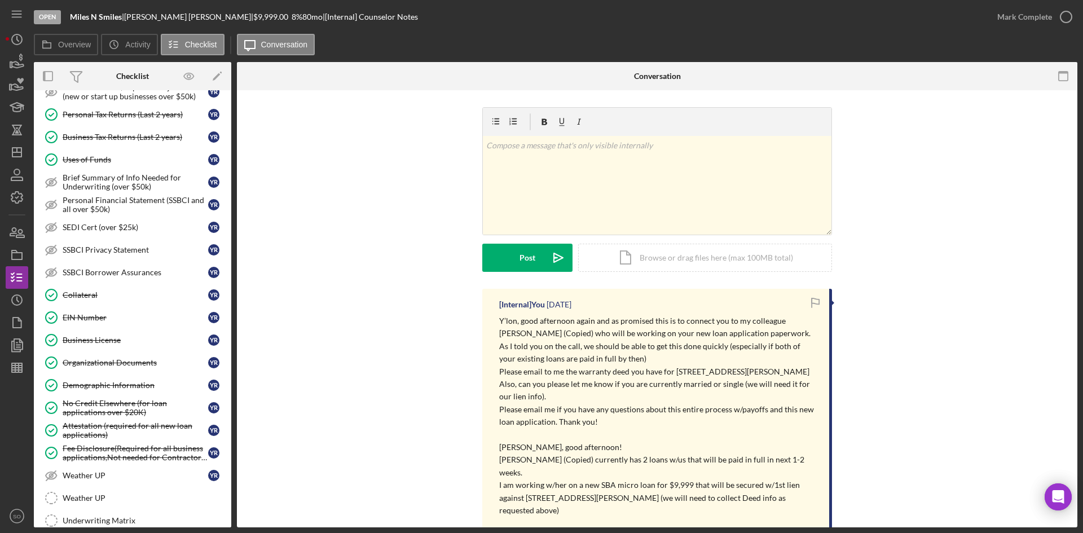
scroll to position [733, 0]
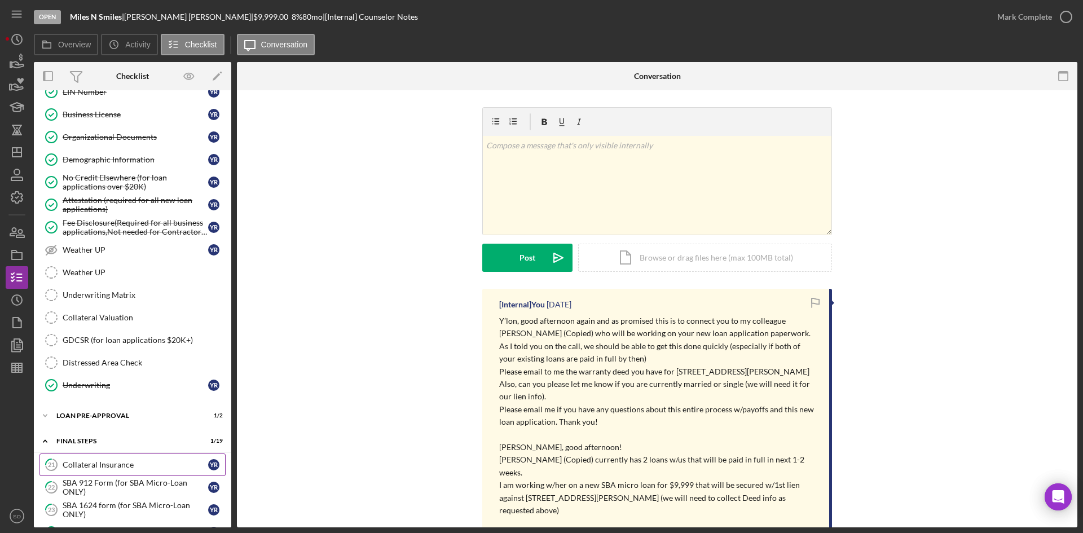
click at [98, 464] on div "Collateral Insurance" at bounding box center [136, 464] width 146 height 9
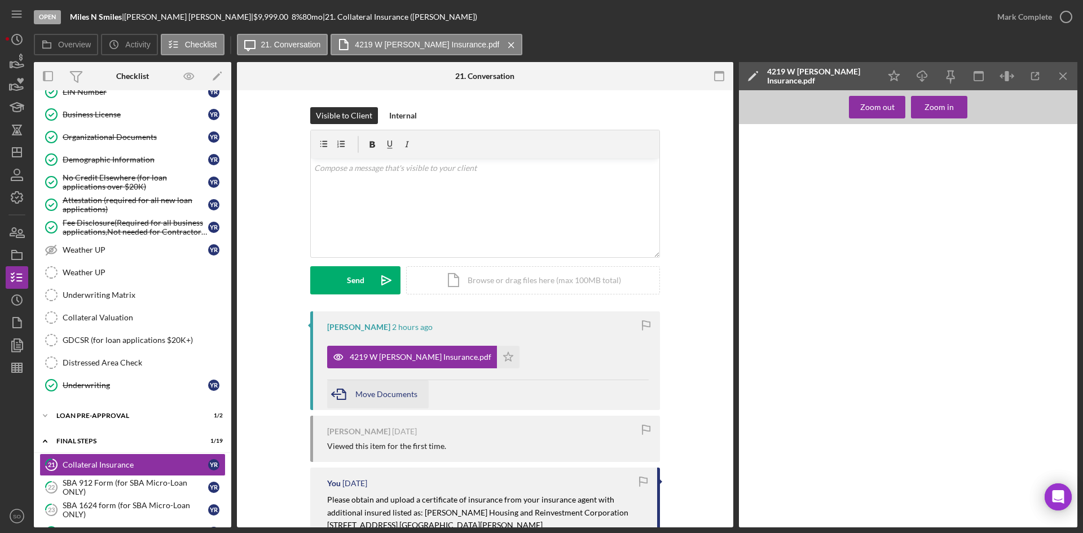
scroll to position [56, 0]
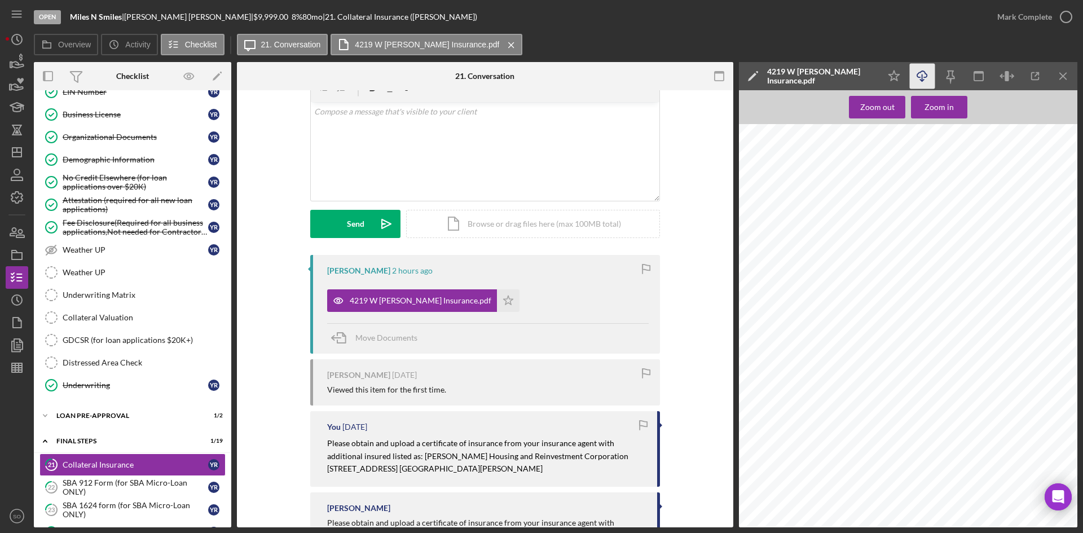
click at [918, 76] on icon "Icon/Download" at bounding box center [922, 76] width 25 height 25
click at [922, 74] on line "button" at bounding box center [922, 77] width 0 height 6
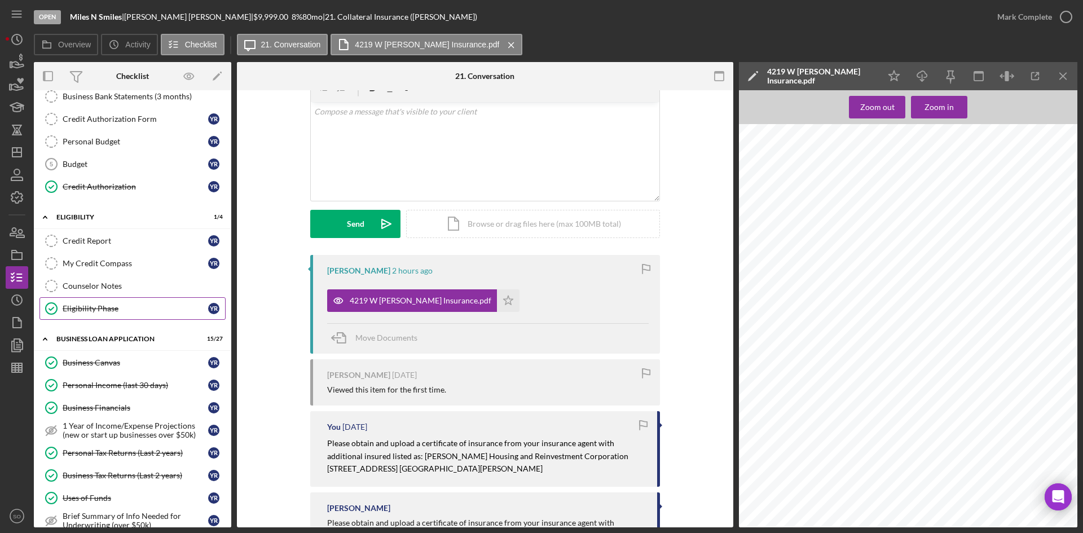
scroll to position [0, 0]
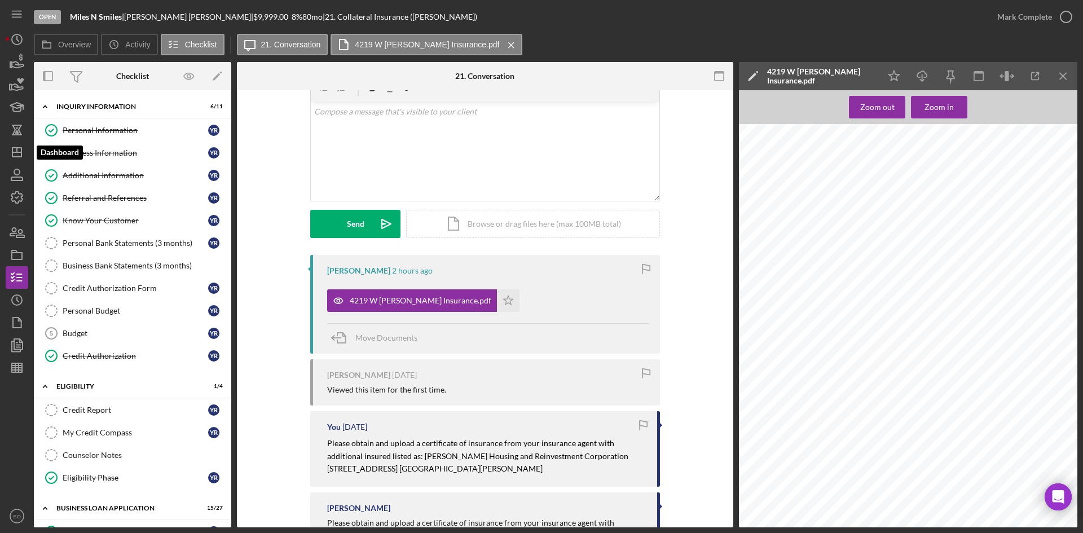
drag, startPoint x: 17, startPoint y: 153, endPoint x: 29, endPoint y: 153, distance: 12.4
click at [17, 152] on line "button" at bounding box center [16, 152] width 9 height 0
